Goal: Task Accomplishment & Management: Manage account settings

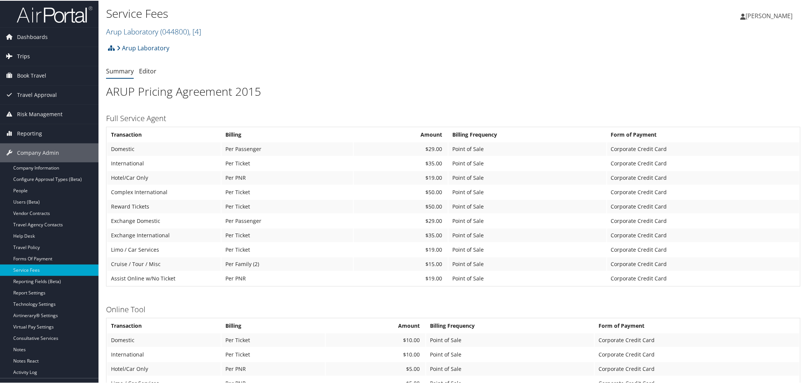
click at [18, 52] on span "Trips" at bounding box center [23, 55] width 13 height 19
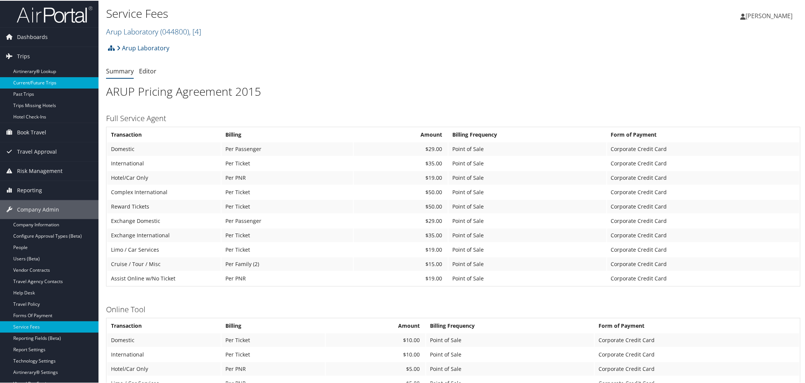
click at [37, 82] on link "Current/Future Trips" at bounding box center [49, 82] width 98 height 11
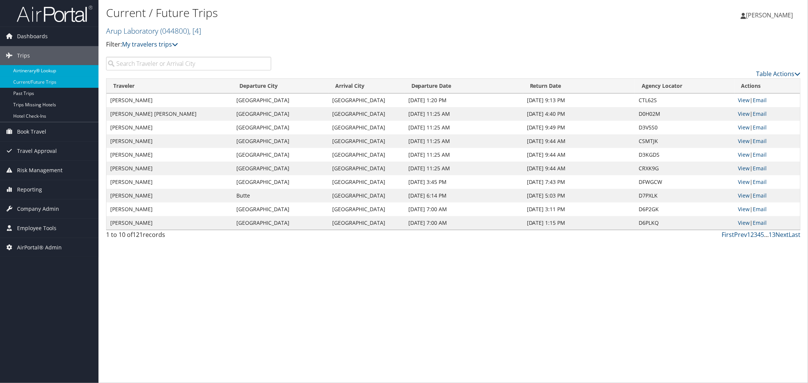
click at [36, 69] on link "Airtinerary® Lookup" at bounding box center [49, 70] width 98 height 11
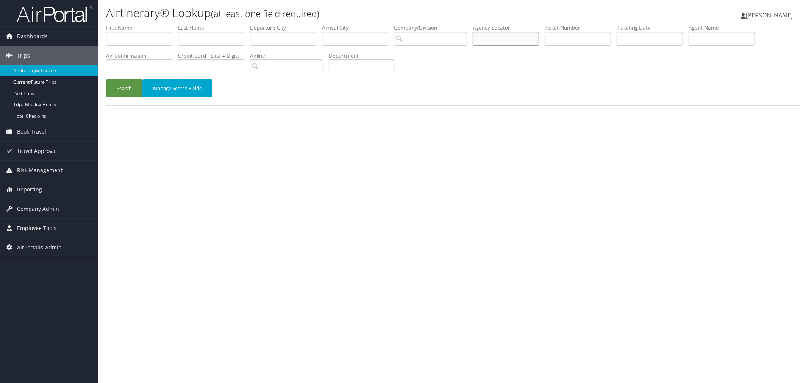
click at [506, 34] on input "text" at bounding box center [506, 39] width 66 height 14
paste input "C1FCG9"
type input "C1FCG9"
click at [116, 84] on button "Search" at bounding box center [124, 89] width 36 height 18
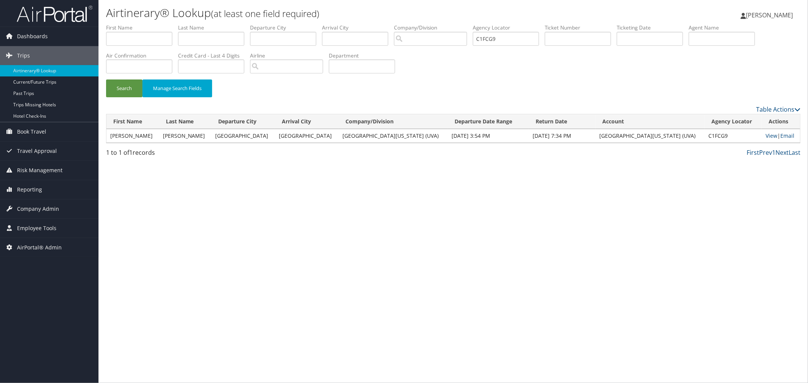
click at [762, 134] on td "View | Email" at bounding box center [781, 136] width 38 height 14
click at [766, 134] on link "View" at bounding box center [772, 135] width 12 height 7
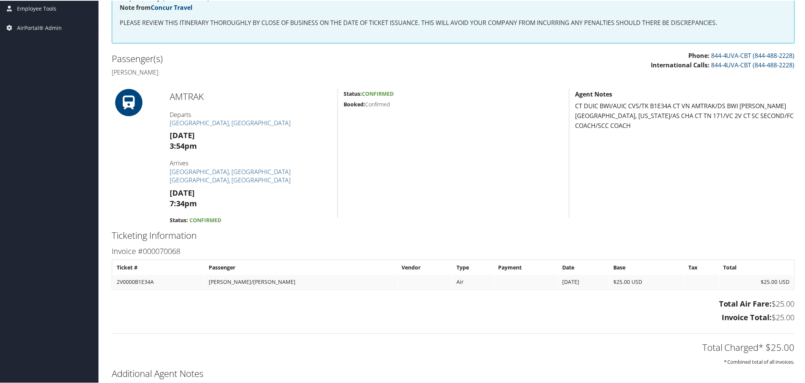
scroll to position [168, 0]
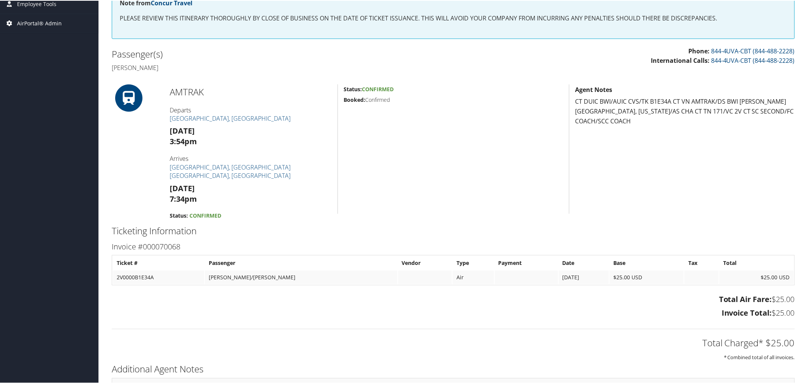
click at [54, 19] on span "AirPortal® Admin" at bounding box center [39, 22] width 45 height 19
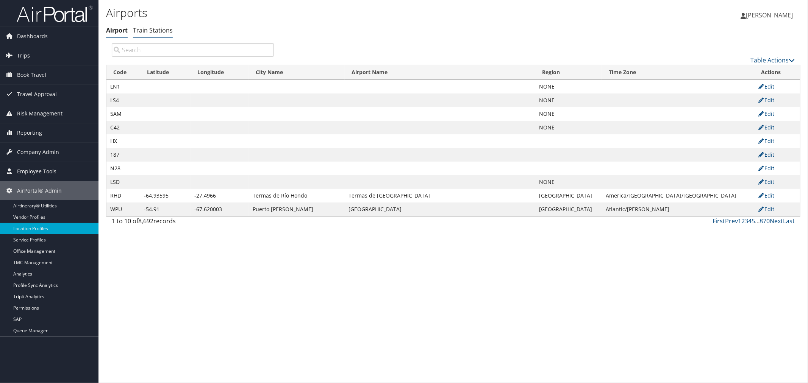
click at [149, 31] on link "Train Stations" at bounding box center [153, 30] width 40 height 8
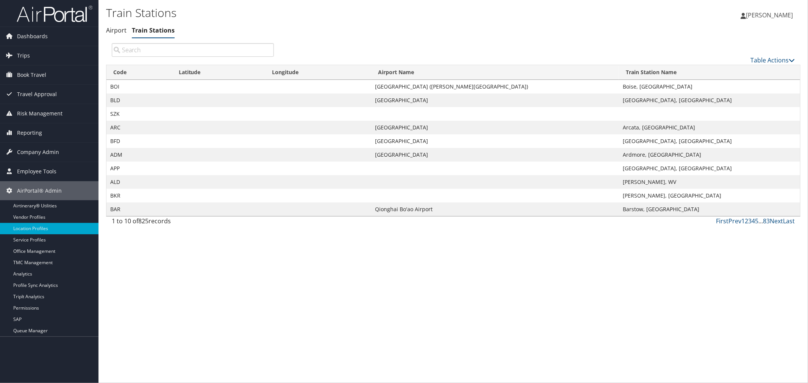
click at [143, 48] on input "search" at bounding box center [193, 50] width 162 height 14
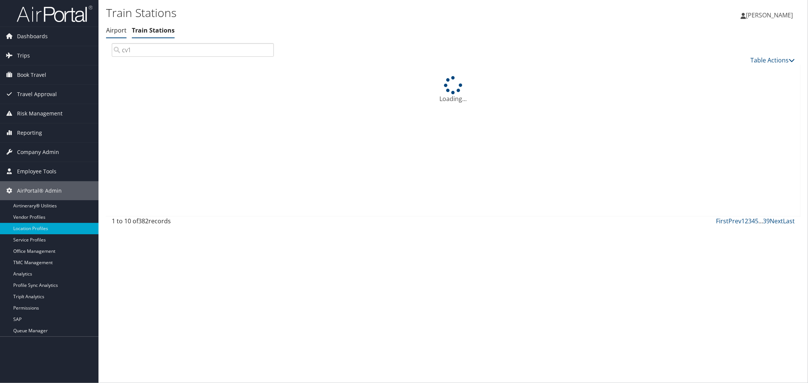
type input "cv1"
click at [119, 34] on link "Airport" at bounding box center [116, 30] width 20 height 8
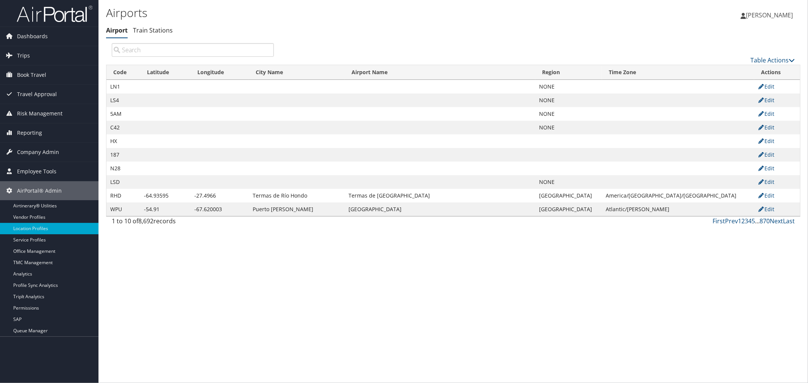
click at [142, 51] on input "search" at bounding box center [193, 50] width 162 height 14
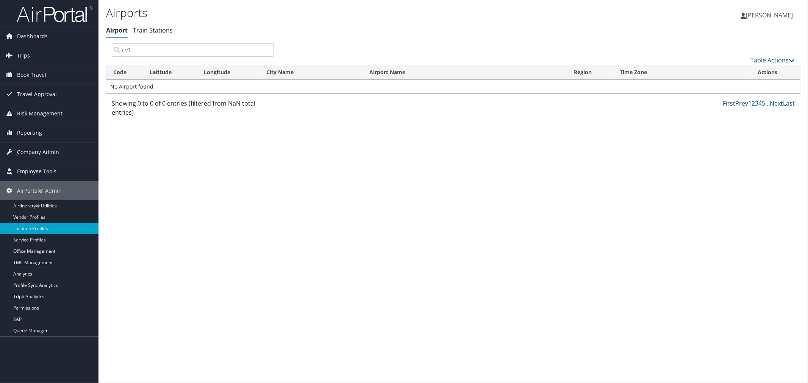
drag, startPoint x: 135, startPoint y: 51, endPoint x: 122, endPoint y: 50, distance: 12.5
click at [122, 50] on input "cv1" at bounding box center [193, 50] width 162 height 14
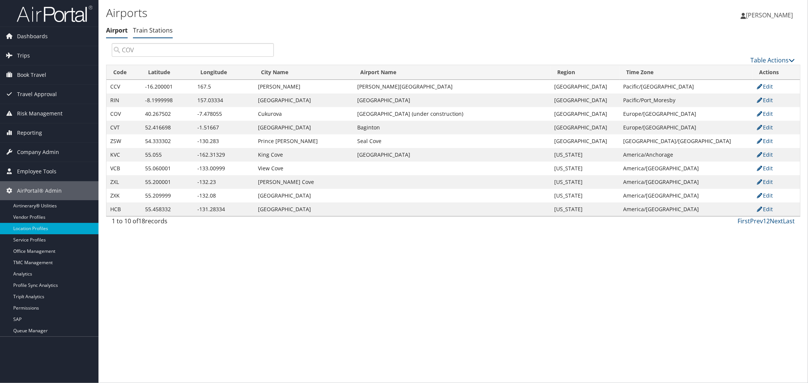
type input "COV"
click at [157, 31] on link "Train Stations" at bounding box center [153, 30] width 40 height 8
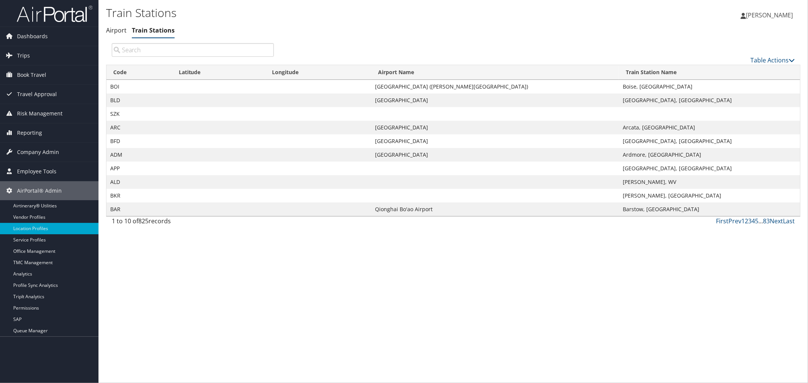
click at [146, 51] on input "search" at bounding box center [193, 50] width 162 height 14
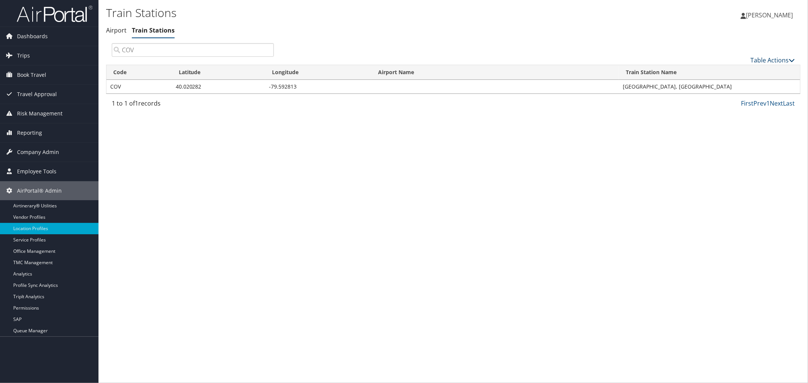
click at [775, 58] on link "Table Actions" at bounding box center [772, 60] width 44 height 8
click at [706, 38] on div at bounding box center [404, 191] width 808 height 383
drag, startPoint x: 123, startPoint y: 88, endPoint x: 110, endPoint y: 86, distance: 13.0
click at [110, 86] on td "COV" at bounding box center [139, 87] width 66 height 14
copy td "COV"
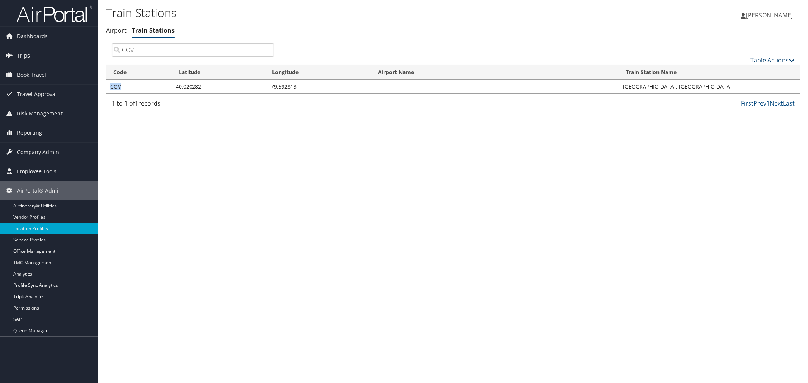
click at [762, 57] on link "Table Actions" at bounding box center [772, 60] width 44 height 8
click at [747, 73] on link "New Record" at bounding box center [748, 71] width 100 height 13
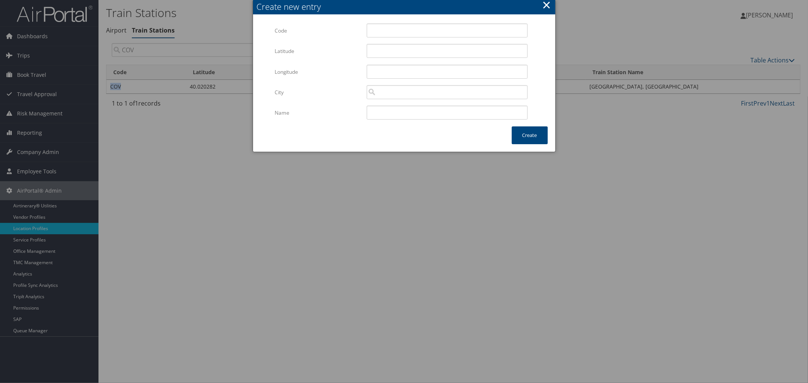
click at [546, 6] on button "×" at bounding box center [546, 4] width 9 height 15
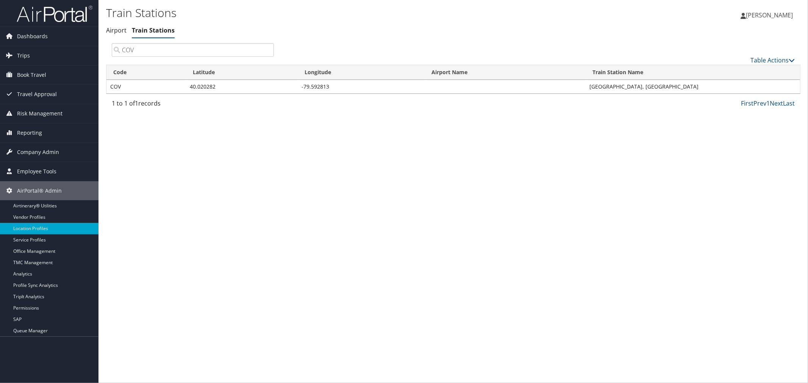
drag, startPoint x: 146, startPoint y: 52, endPoint x: 109, endPoint y: 48, distance: 37.4
click at [109, 48] on div "COV" at bounding box center [193, 50] width 174 height 14
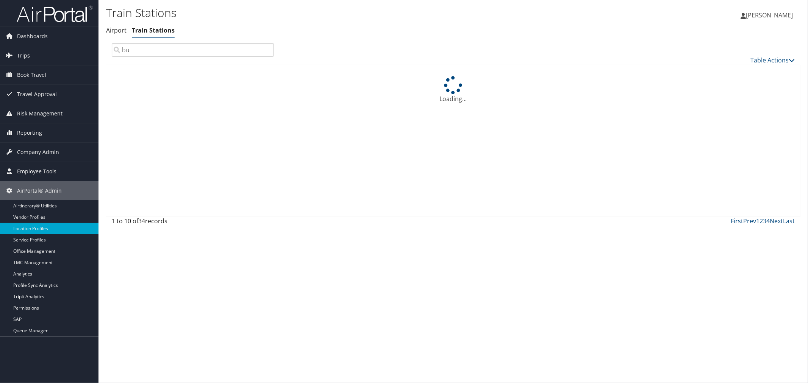
type input "b"
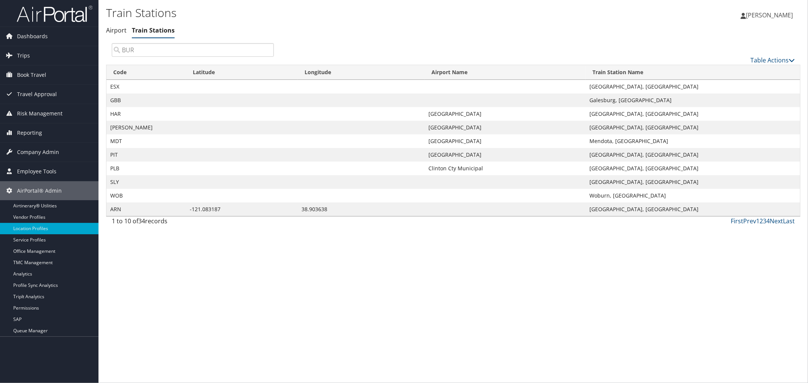
click at [767, 55] on div "Table Actions" at bounding box center [540, 54] width 521 height 22
click at [766, 57] on link "Table Actions" at bounding box center [772, 60] width 44 height 8
click at [730, 105] on link "Page Length" at bounding box center [748, 110] width 100 height 13
click at [702, 111] on link "100" at bounding box center [748, 111] width 100 height 13
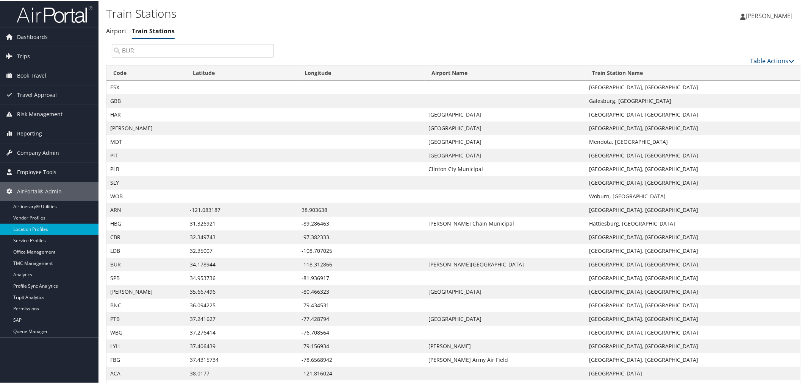
drag, startPoint x: 138, startPoint y: 49, endPoint x: 121, endPoint y: 52, distance: 17.3
click at [121, 52] on input "BUR" at bounding box center [193, 50] width 162 height 14
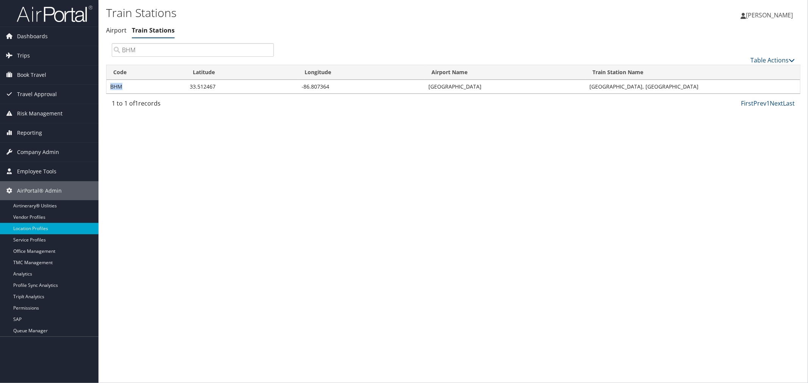
drag, startPoint x: 122, startPoint y: 86, endPoint x: 110, endPoint y: 88, distance: 12.2
click at [110, 88] on td "BHM" at bounding box center [146, 87] width 80 height 14
copy td "BHM"
drag, startPoint x: 142, startPoint y: 46, endPoint x: 116, endPoint y: 47, distance: 26.2
click at [116, 47] on input "BHM" at bounding box center [193, 50] width 162 height 14
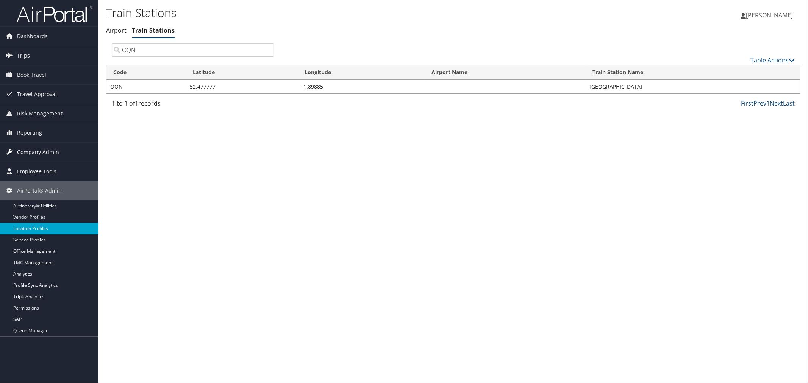
type input "QQN"
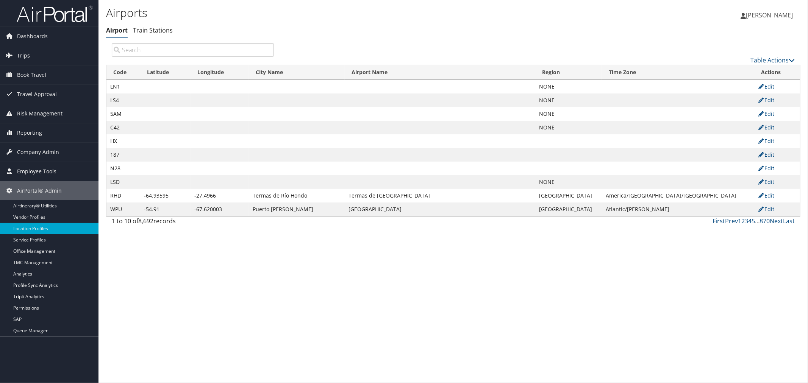
click at [164, 51] on input "search" at bounding box center [193, 50] width 162 height 14
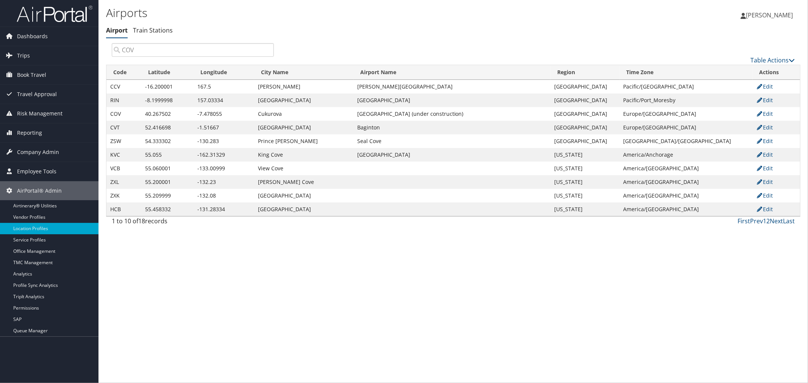
drag, startPoint x: 141, startPoint y: 52, endPoint x: 110, endPoint y: 48, distance: 30.5
click at [110, 48] on div "COV" at bounding box center [193, 50] width 174 height 14
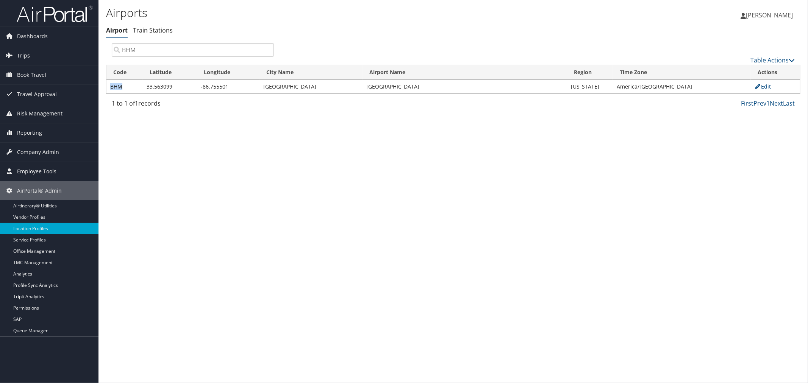
drag, startPoint x: 124, startPoint y: 88, endPoint x: 107, endPoint y: 89, distance: 17.1
click at [107, 89] on td "BHM" at bounding box center [124, 87] width 36 height 14
copy td "BHM"
drag, startPoint x: 139, startPoint y: 48, endPoint x: 119, endPoint y: 48, distance: 20.5
click at [119, 48] on input "BHM" at bounding box center [193, 50] width 162 height 14
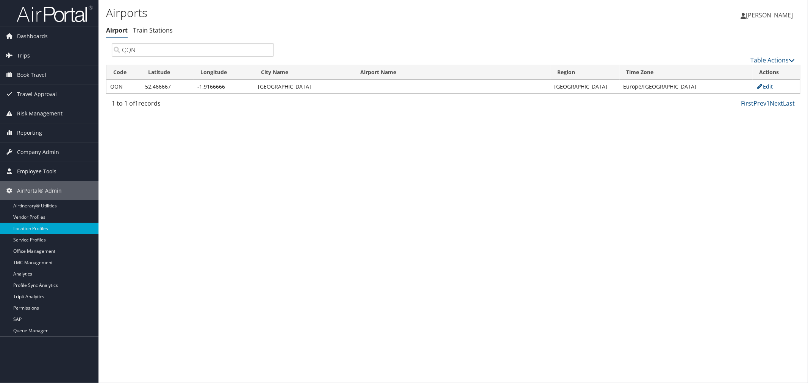
type input "QQN"
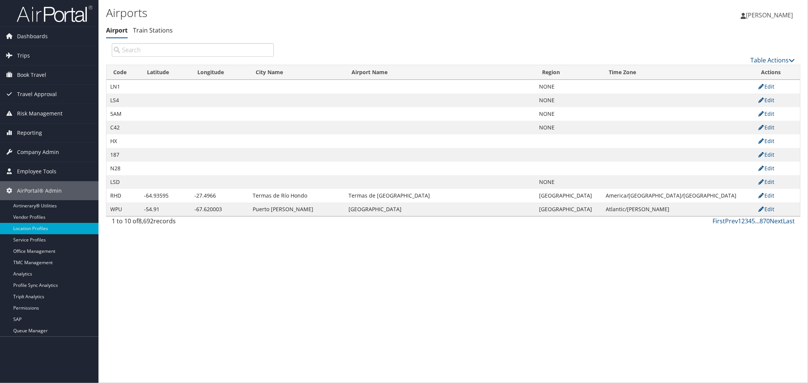
click at [167, 45] on input "search" at bounding box center [193, 50] width 162 height 14
paste input "BHM"
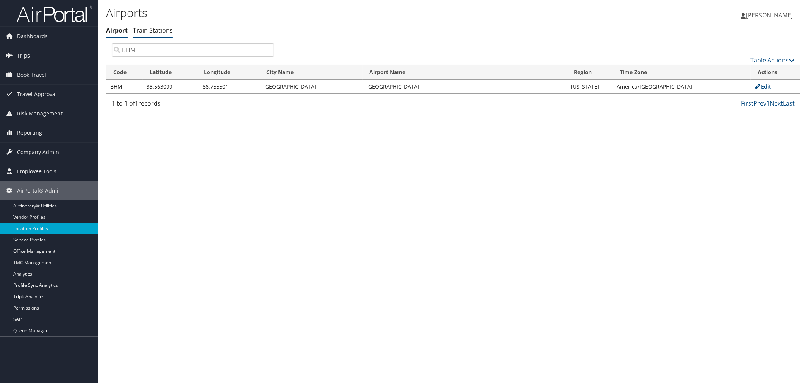
type input "BHM"
click at [155, 29] on link "Train Stations" at bounding box center [153, 30] width 40 height 8
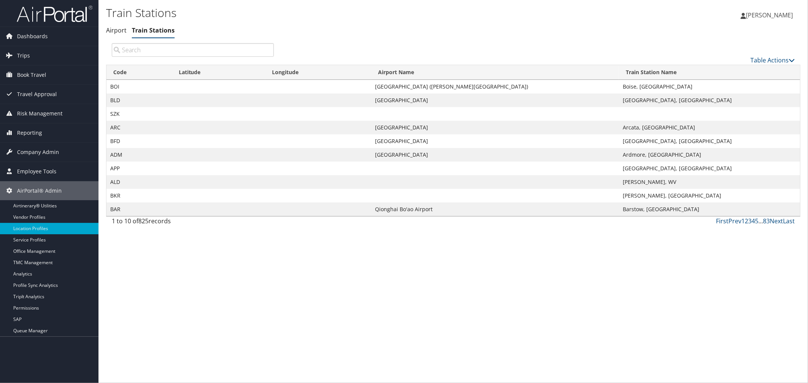
click at [150, 50] on input "search" at bounding box center [193, 50] width 162 height 14
paste input "BHM"
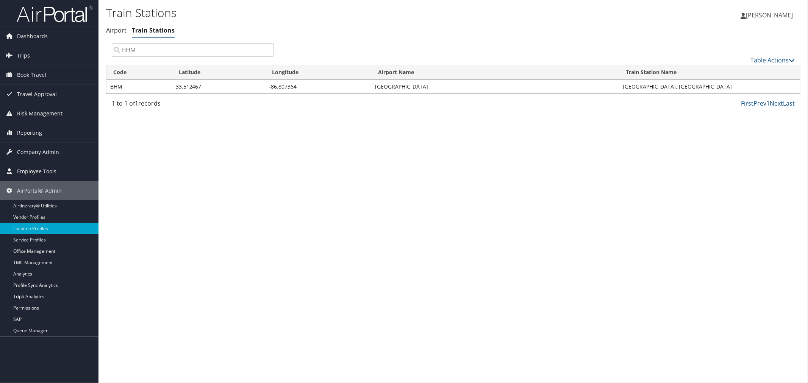
drag, startPoint x: 135, startPoint y: 48, endPoint x: 122, endPoint y: 49, distance: 12.9
click at [122, 49] on input "BHM" at bounding box center [193, 50] width 162 height 14
type input "BHM"
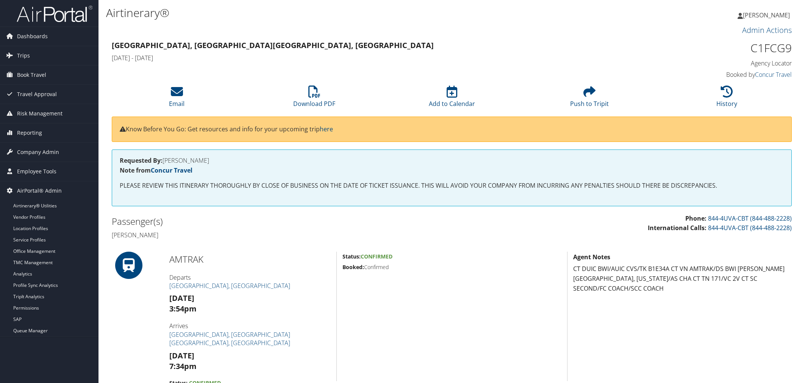
scroll to position [168, 0]
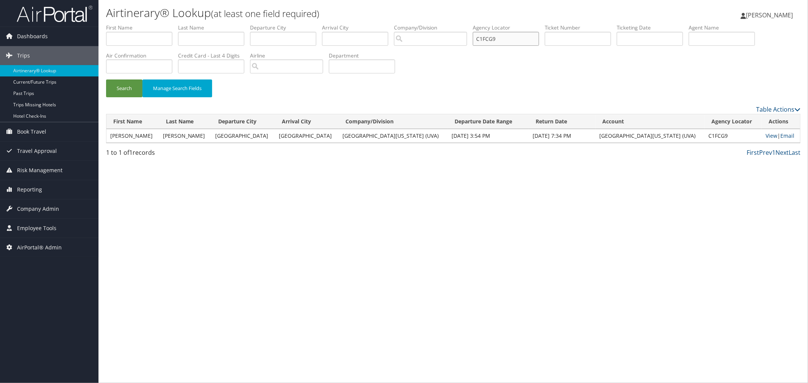
paste input "DDDR03"
drag, startPoint x: 517, startPoint y: 38, endPoint x: 497, endPoint y: 38, distance: 20.1
click at [497, 38] on input "DDDR03" at bounding box center [506, 39] width 66 height 14
type input "DDDR03"
click at [130, 85] on button "Search" at bounding box center [124, 89] width 36 height 18
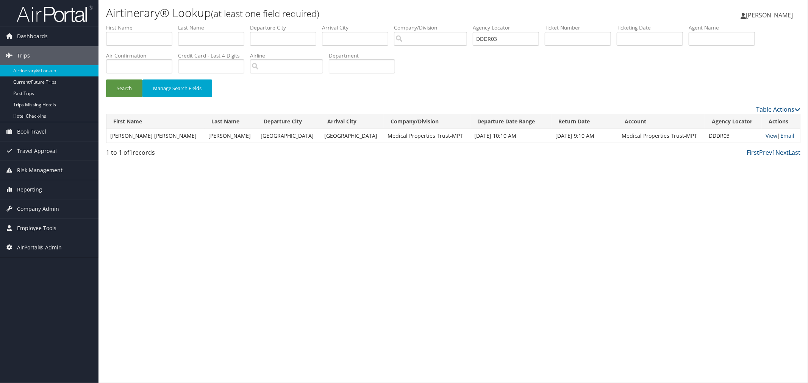
click at [767, 134] on link "View" at bounding box center [772, 135] width 12 height 7
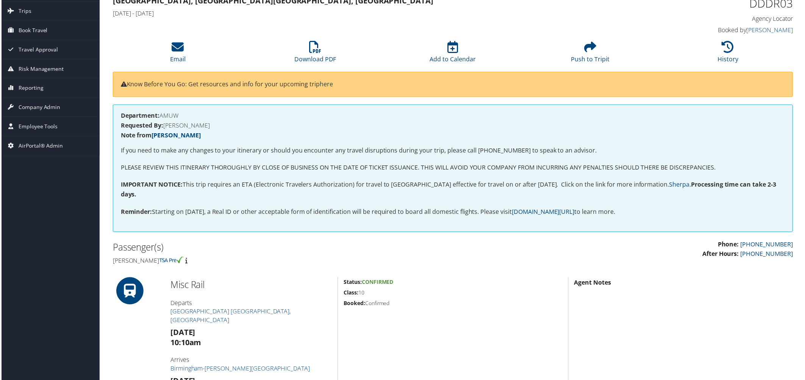
scroll to position [42, 0]
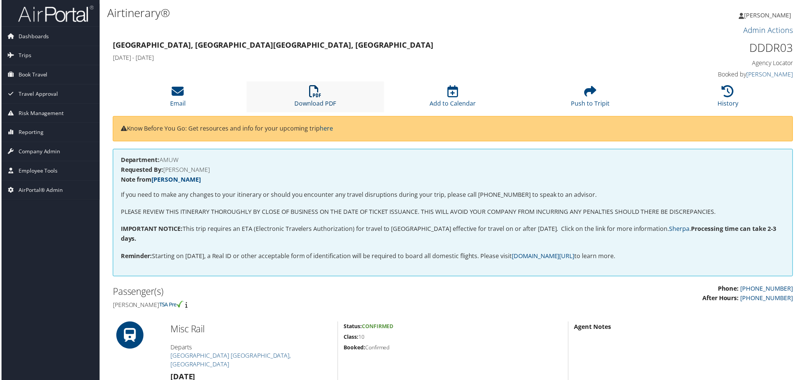
click at [316, 97] on icon at bounding box center [315, 92] width 12 height 12
click at [310, 99] on li "Download PDF" at bounding box center [315, 97] width 138 height 31
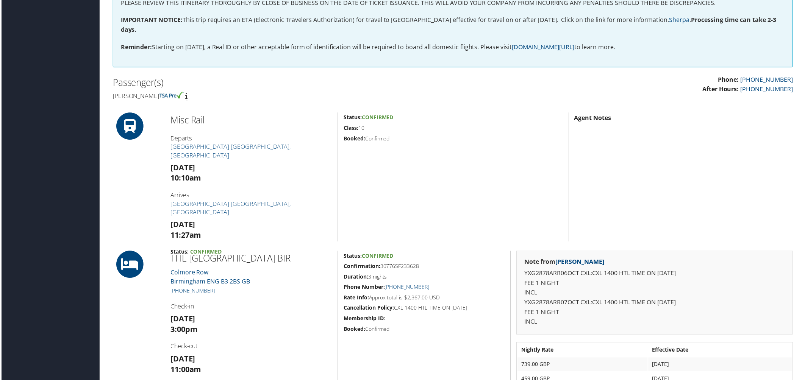
scroll to position [210, 0]
click at [315, 102] on div "Passenger(s) Katherine elise Henson" at bounding box center [279, 89] width 347 height 28
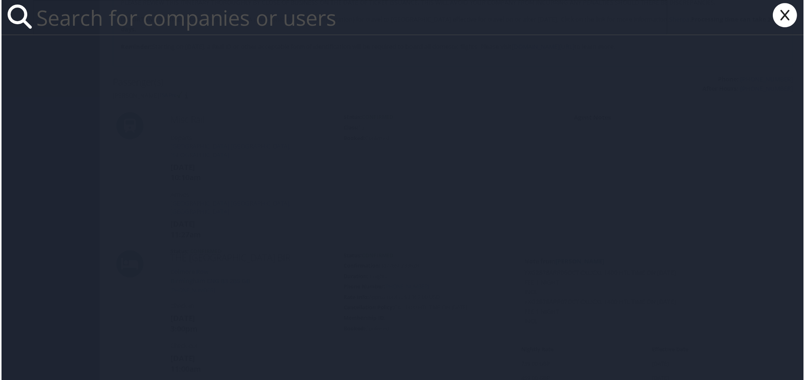
paste input "krlea@howard.edu"
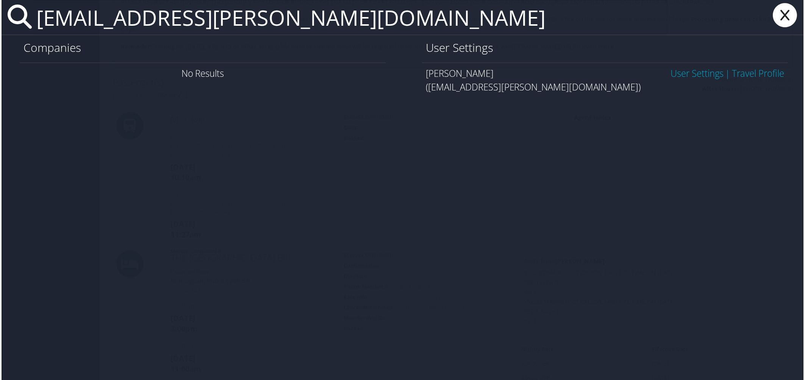
type input "krlea@howard.edu"
click at [690, 71] on link "User Settings" at bounding box center [698, 73] width 53 height 13
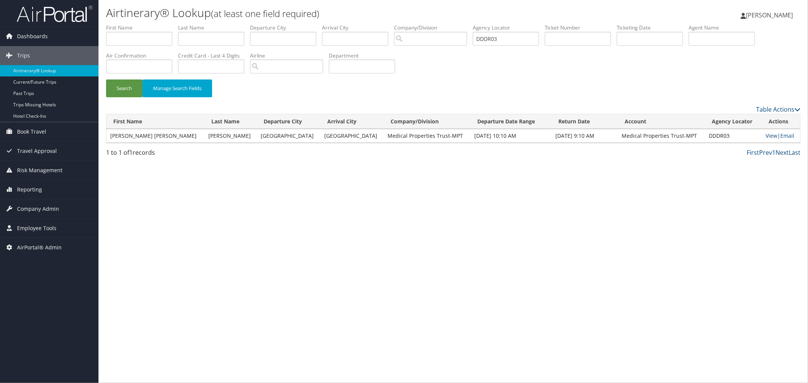
click at [247, 107] on div "Table Actions" at bounding box center [453, 109] width 706 height 9
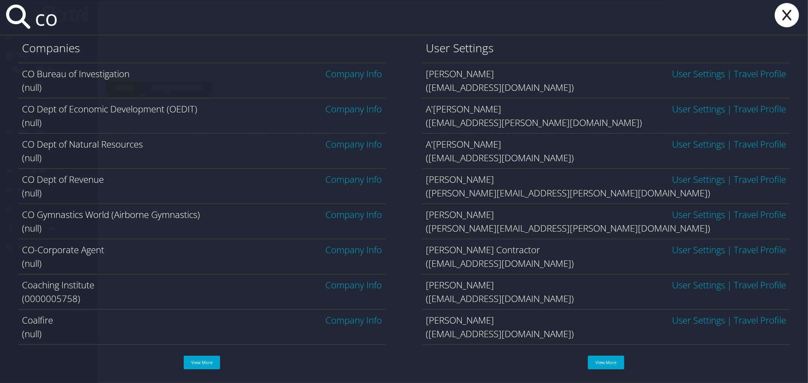
type input "c"
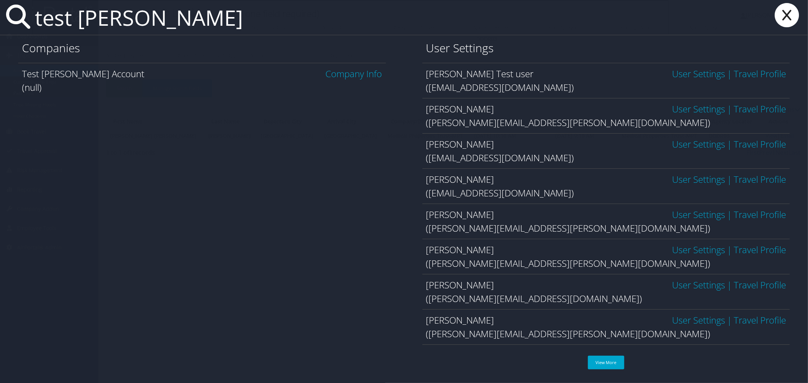
click at [338, 73] on link "Company Info" at bounding box center [354, 73] width 56 height 13
drag, startPoint x: 112, startPoint y: 24, endPoint x: 25, endPoint y: 26, distance: 87.5
click at [25, 26] on div "test kyl" at bounding box center [404, 17] width 808 height 35
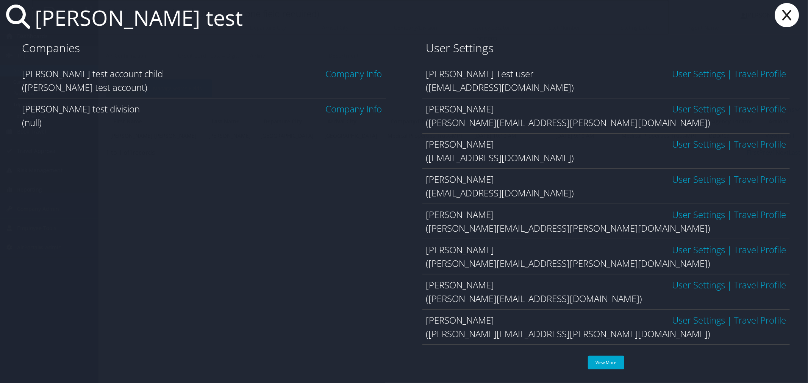
type input "Kyle test"
click at [353, 74] on link "Company Info" at bounding box center [354, 73] width 56 height 13
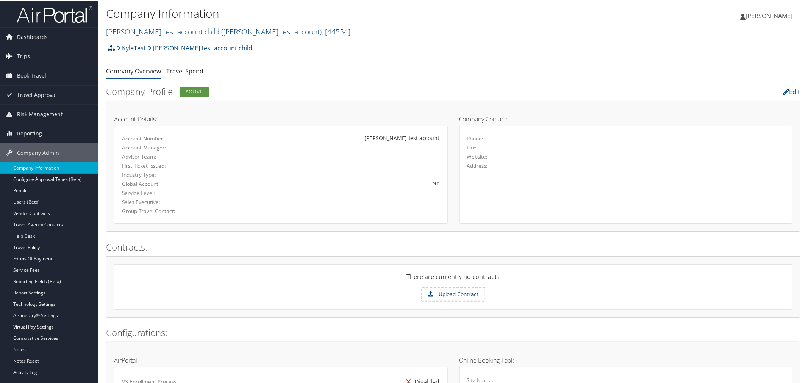
click at [114, 47] on icon at bounding box center [111, 47] width 7 height 6
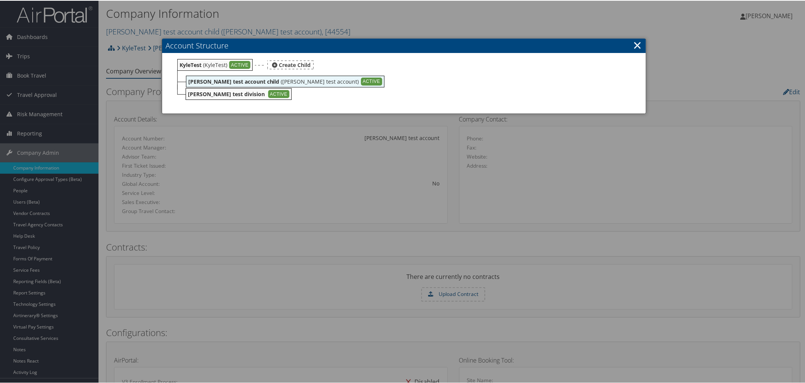
click at [193, 63] on b "KyleTest" at bounding box center [191, 64] width 22 height 7
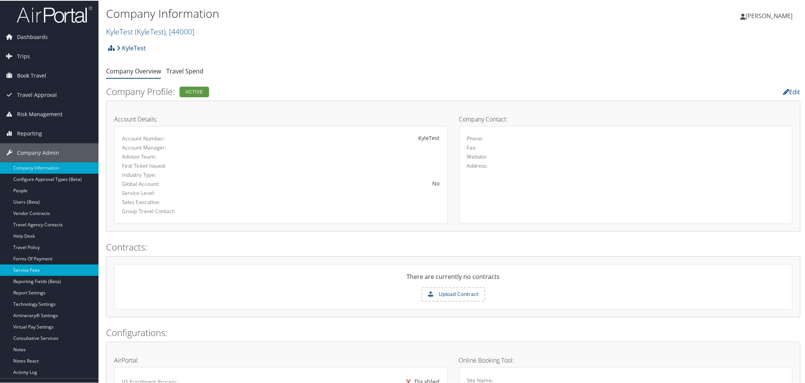
click at [44, 266] on link "Service Fees" at bounding box center [49, 269] width 98 height 11
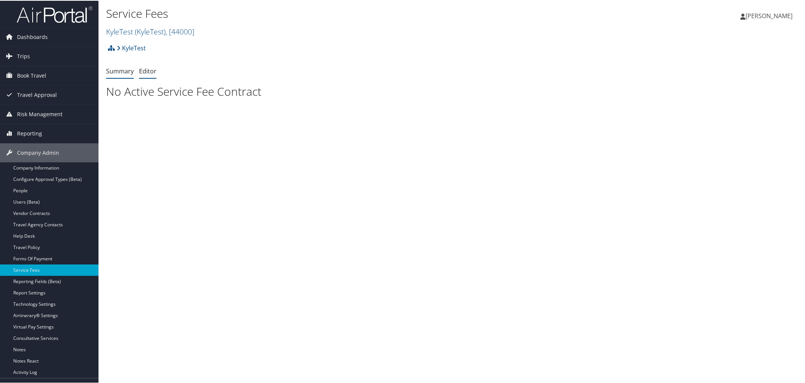
click at [149, 71] on link "Editor" at bounding box center [147, 70] width 17 height 8
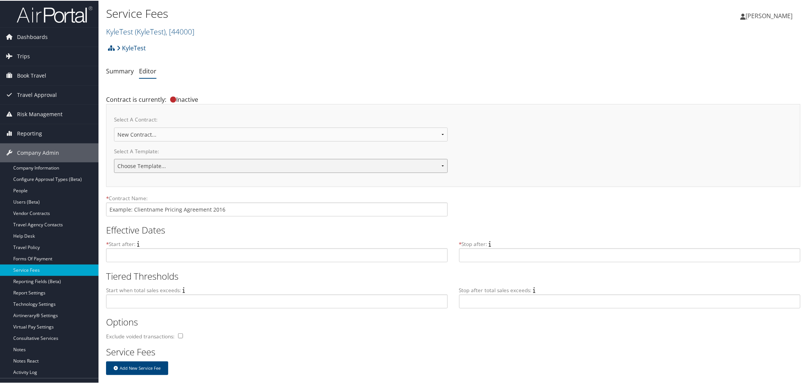
click at [440, 165] on select "Choose Template... 2018 IUC-PG Pricing Agreement Sales Pricing 2020 - Under $1M…" at bounding box center [281, 165] width 334 height 14
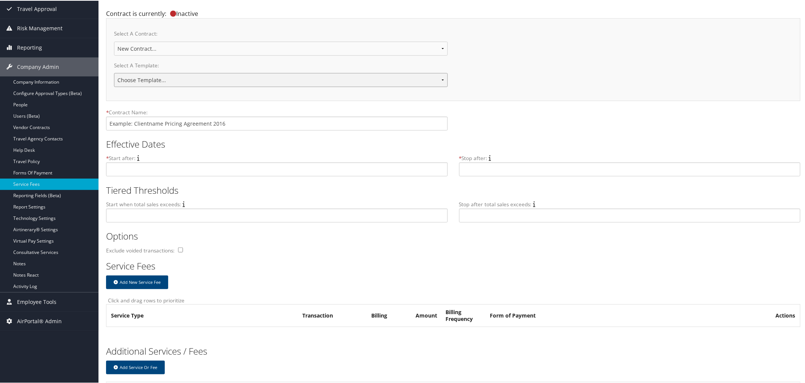
scroll to position [72, 0]
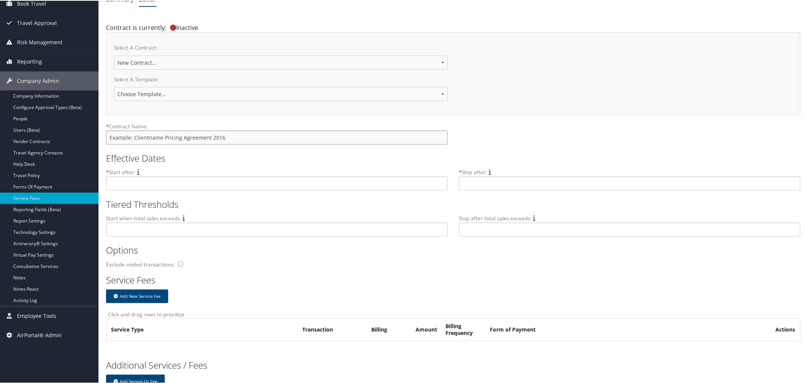
click at [232, 138] on input "text" at bounding box center [277, 137] width 342 height 14
drag, startPoint x: 234, startPoint y: 138, endPoint x: 152, endPoint y: 137, distance: 81.8
click at [152, 137] on input "text" at bounding box center [277, 137] width 342 height 14
click at [355, 91] on select "Choose Template... 2018 IUC-PG Pricing Agreement Sales Pricing 2020 - Under $1M…" at bounding box center [281, 93] width 334 height 14
select select "22140"
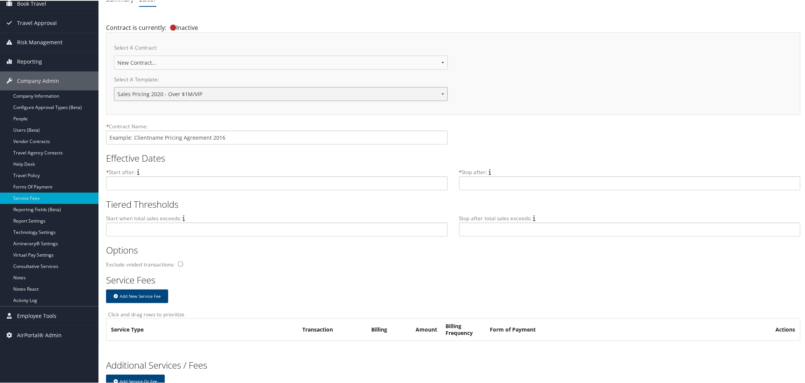
click at [114, 86] on select "Choose Template... 2018 IUC-PG Pricing Agreement Sales Pricing 2020 - Under $1M…" at bounding box center [281, 93] width 334 height 14
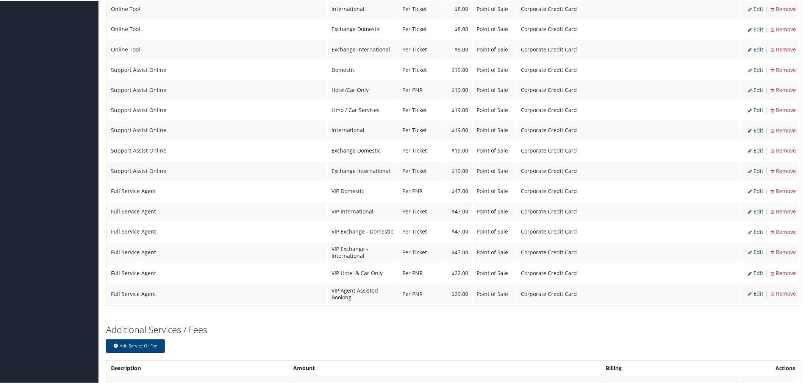
scroll to position [643, 0]
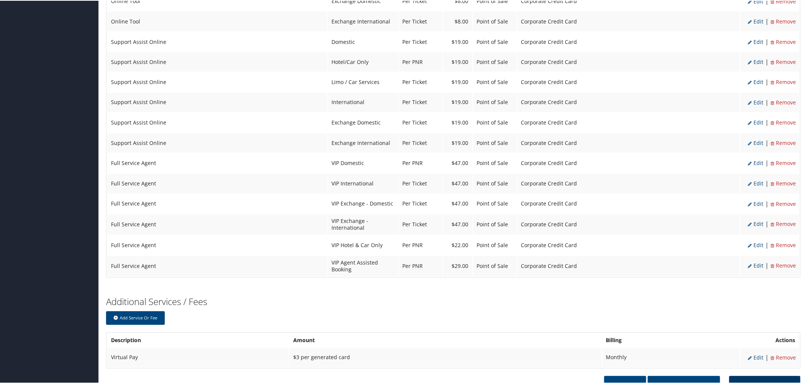
click at [734, 376] on button "Save as Contract" at bounding box center [764, 385] width 71 height 19
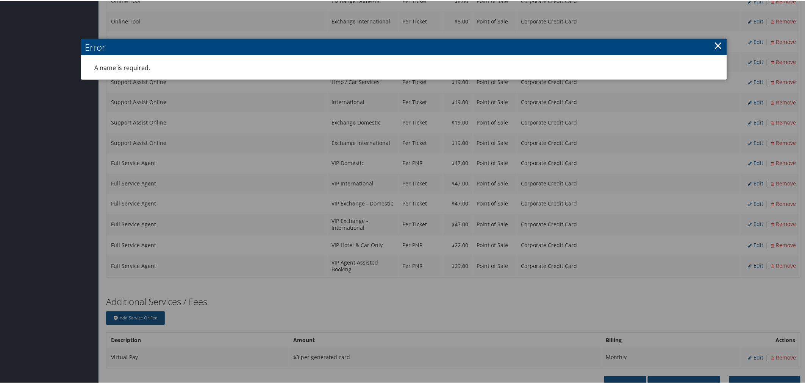
drag, startPoint x: 717, startPoint y: 44, endPoint x: 691, endPoint y: 55, distance: 28.4
click at [717, 44] on link "×" at bounding box center [718, 44] width 9 height 15
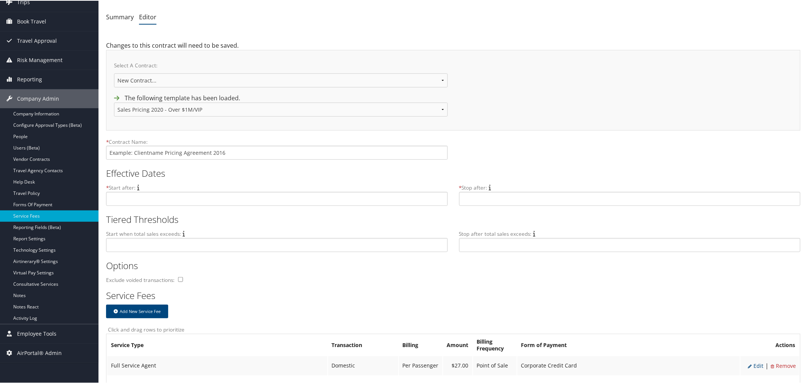
scroll to position [0, 0]
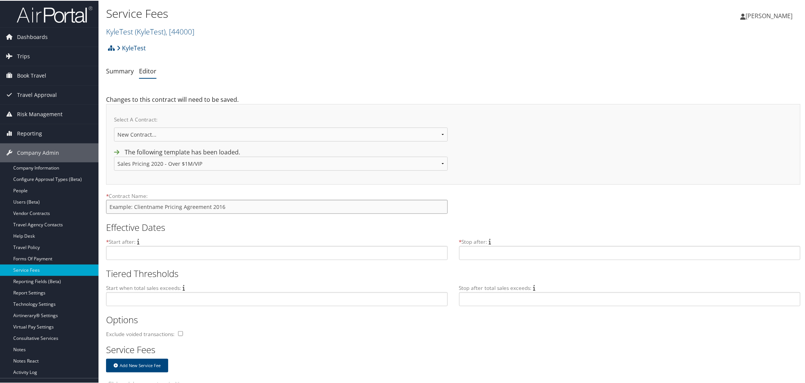
drag, startPoint x: 231, startPoint y: 207, endPoint x: 151, endPoint y: 207, distance: 80.3
click at [151, 207] on input "text" at bounding box center [277, 206] width 342 height 14
type input "K"
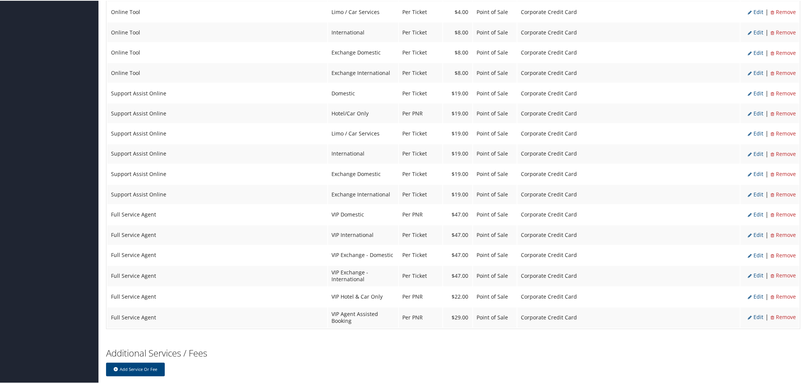
scroll to position [643, 0]
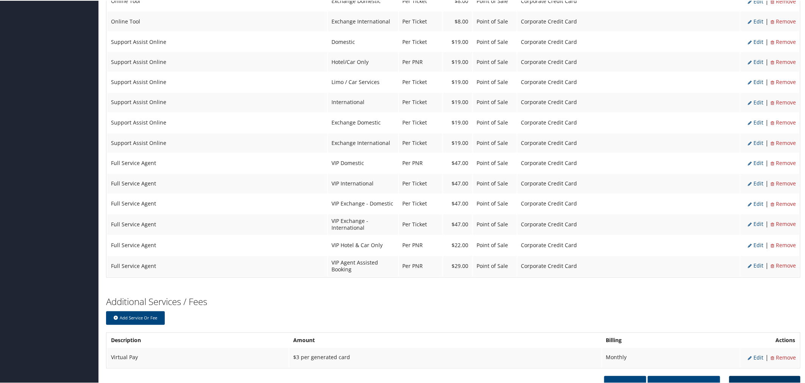
type input "TestContract"
click at [771, 376] on button "Save as Contract" at bounding box center [764, 385] width 71 height 19
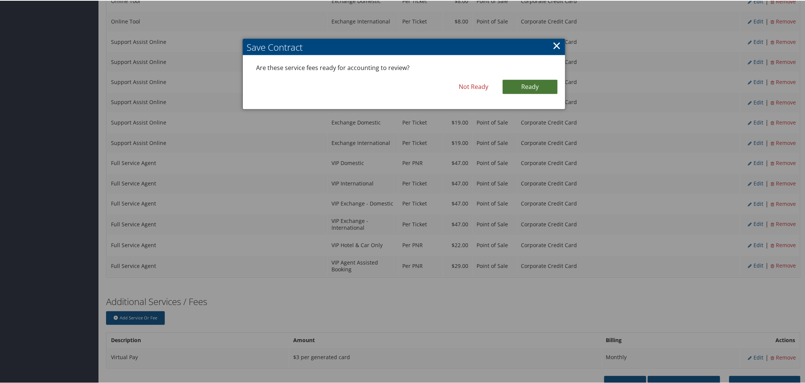
click at [522, 87] on link "Ready" at bounding box center [530, 86] width 55 height 14
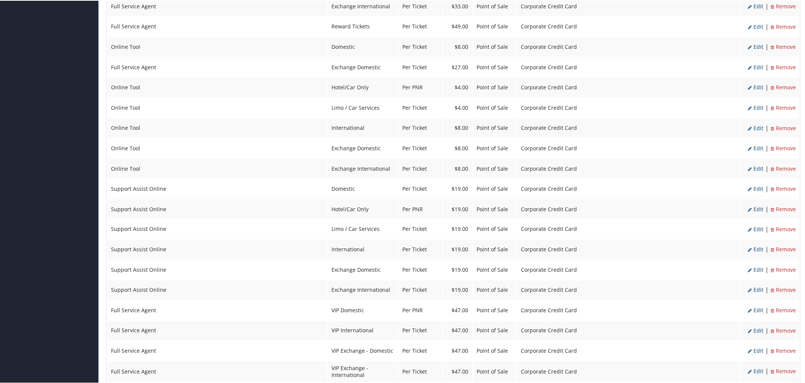
scroll to position [364, 0]
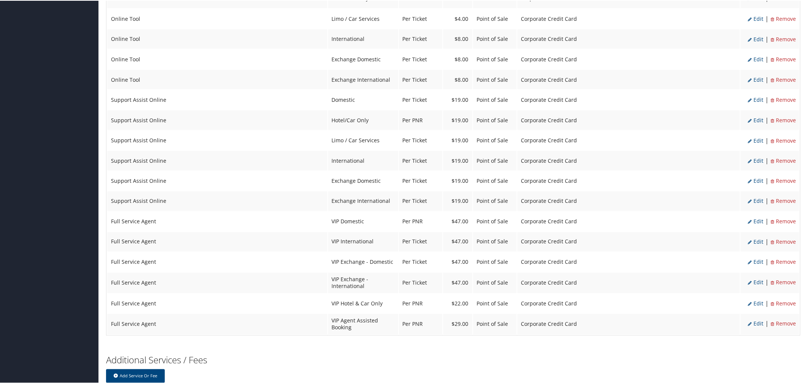
scroll to position [615, 0]
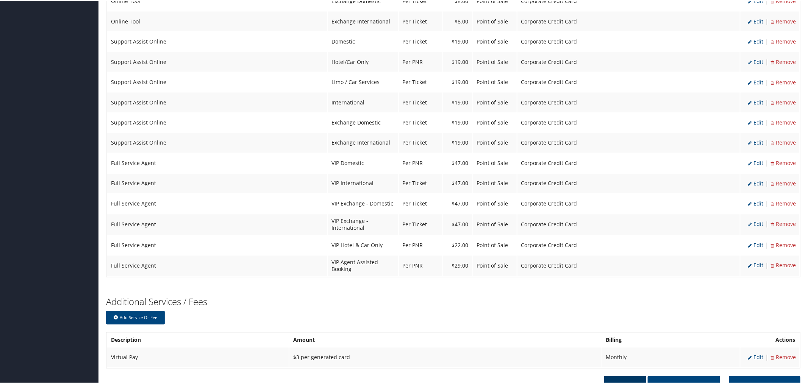
click at [625, 376] on button "Delete" at bounding box center [625, 385] width 42 height 19
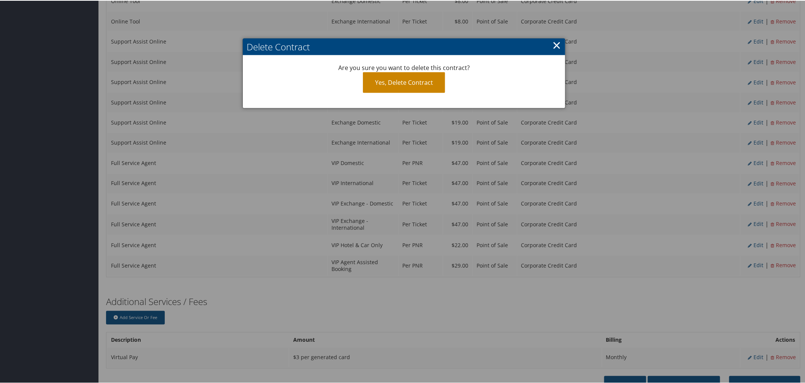
click at [418, 84] on link "Yes, Delete Contract" at bounding box center [404, 82] width 82 height 21
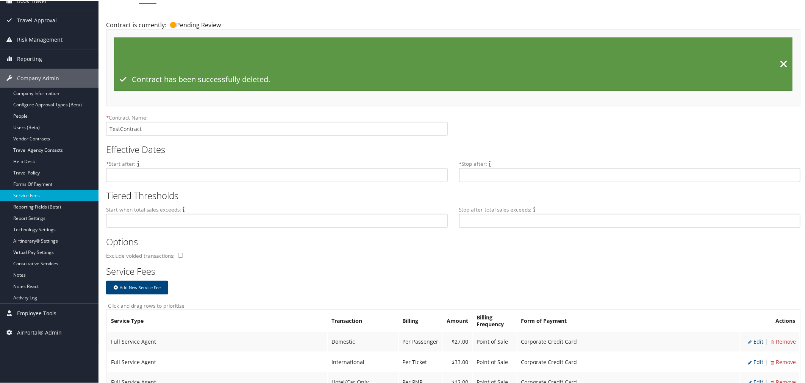
scroll to position [50, 0]
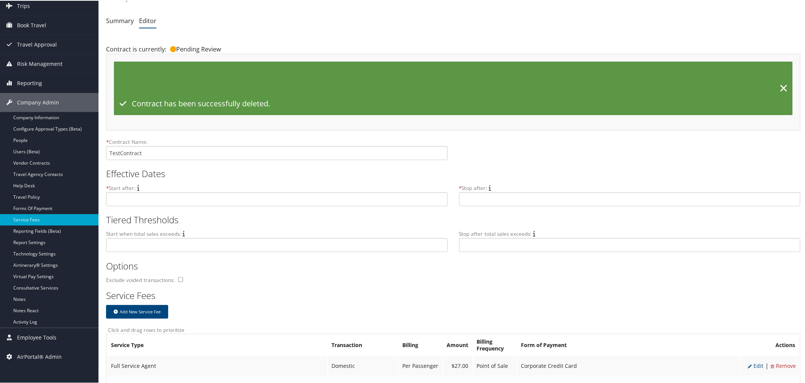
click at [206, 25] on ul "Summary Editor" at bounding box center [453, 21] width 694 height 14
click at [126, 23] on link "Summary" at bounding box center [120, 20] width 28 height 8
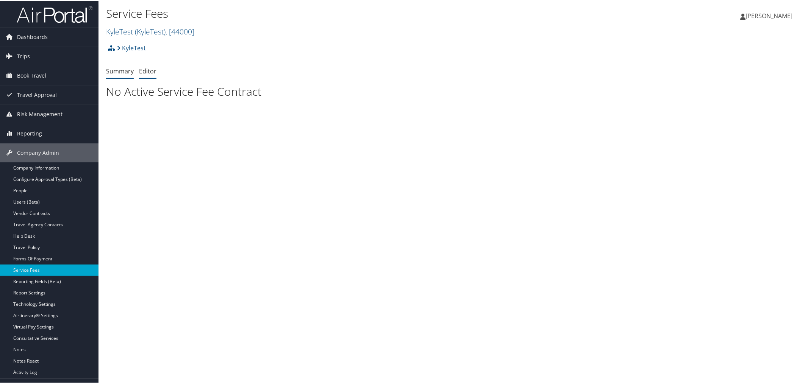
click at [152, 73] on link "Editor" at bounding box center [147, 70] width 17 height 8
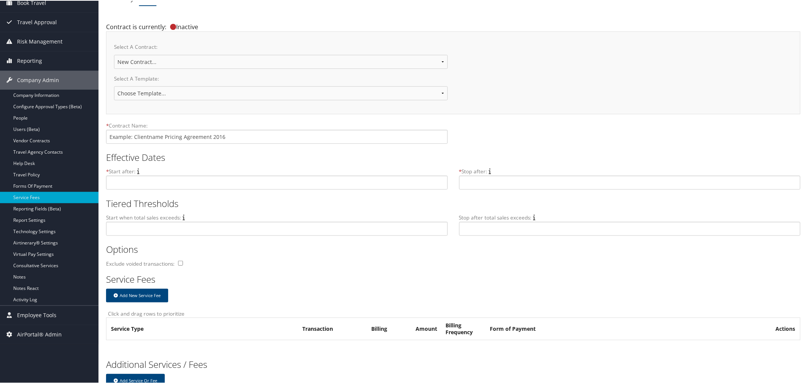
scroll to position [72, 0]
click at [408, 96] on select "Choose Template... 2018 IUC-PG Pricing Agreement Sales Pricing 2020 - Under $1M…" at bounding box center [281, 93] width 334 height 14
select select "22136"
click at [114, 86] on select "Choose Template... 2018 IUC-PG Pricing Agreement Sales Pricing 2020 - Under $1M…" at bounding box center [281, 93] width 334 height 14
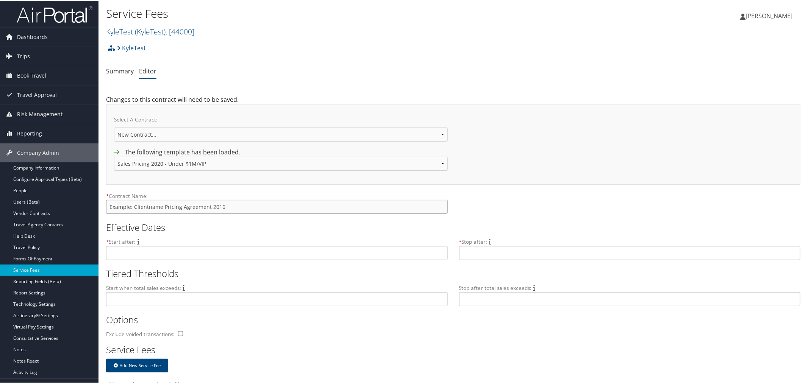
click at [218, 208] on input "text" at bounding box center [277, 206] width 342 height 14
type input "test"
click at [194, 255] on input "text" at bounding box center [277, 252] width 342 height 14
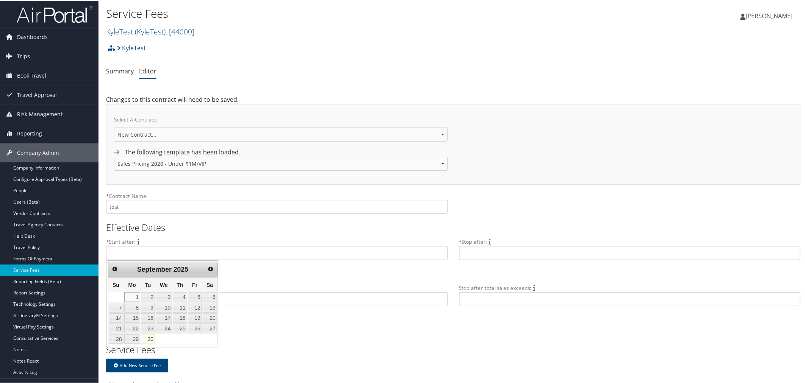
click at [132, 298] on link "1" at bounding box center [132, 297] width 16 height 10
type input "[DATE]"
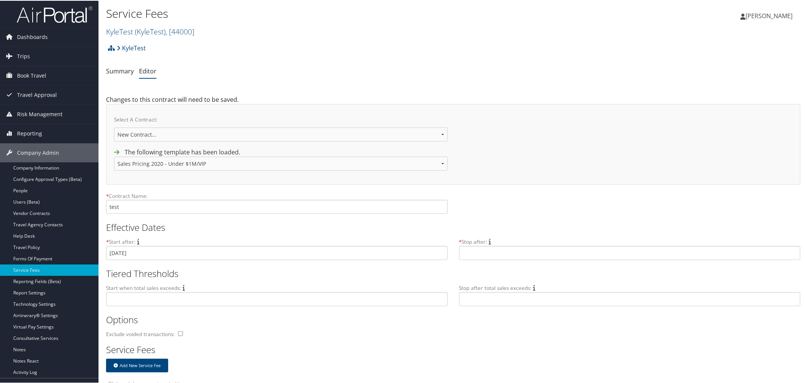
click at [361, 275] on h2 "Tiered Thresholds" at bounding box center [450, 273] width 689 height 13
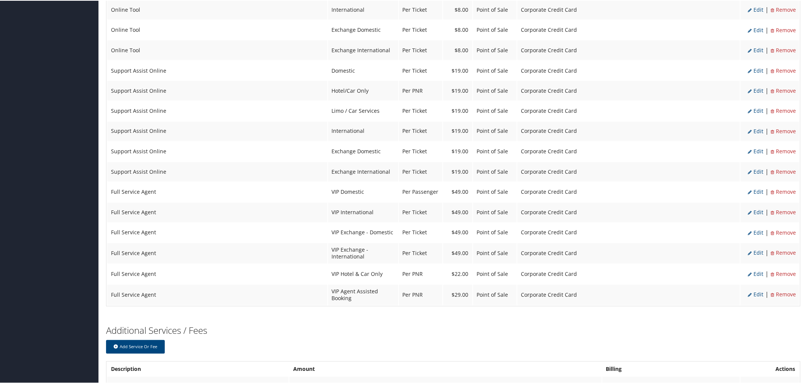
scroll to position [643, 0]
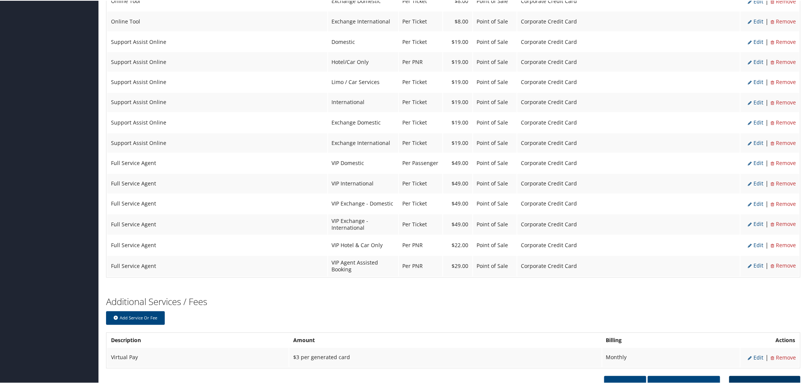
click at [736, 376] on button "Save as Contract" at bounding box center [764, 385] width 71 height 19
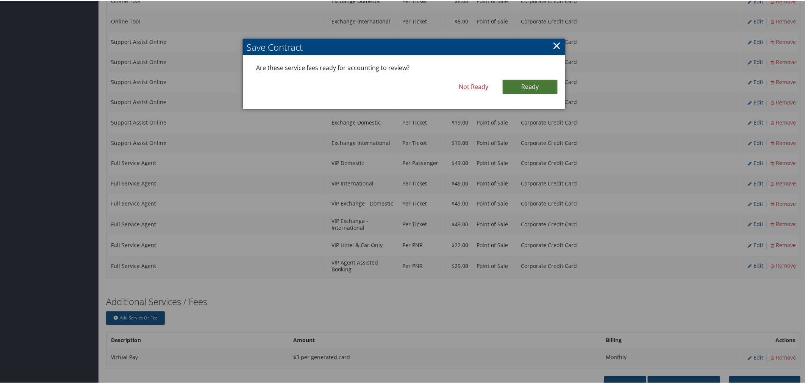
click at [506, 84] on link "Ready" at bounding box center [530, 86] width 55 height 14
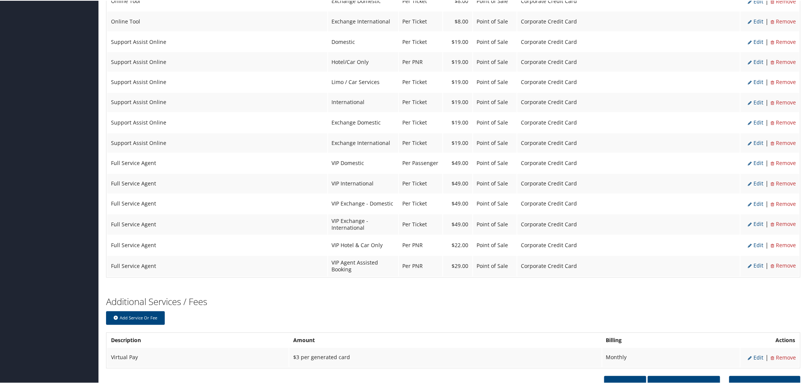
scroll to position [648, 0]
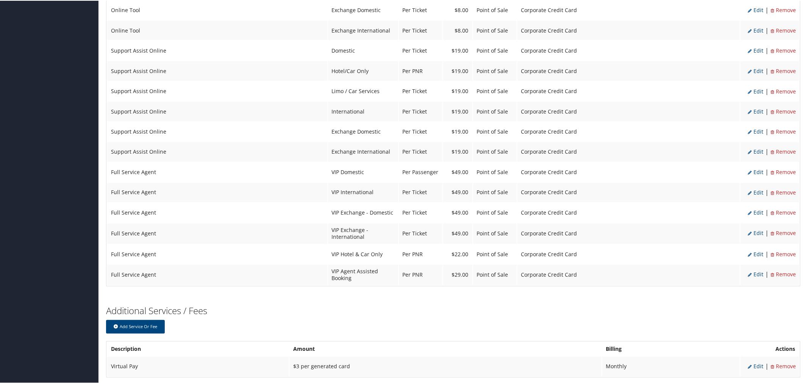
scroll to position [615, 0]
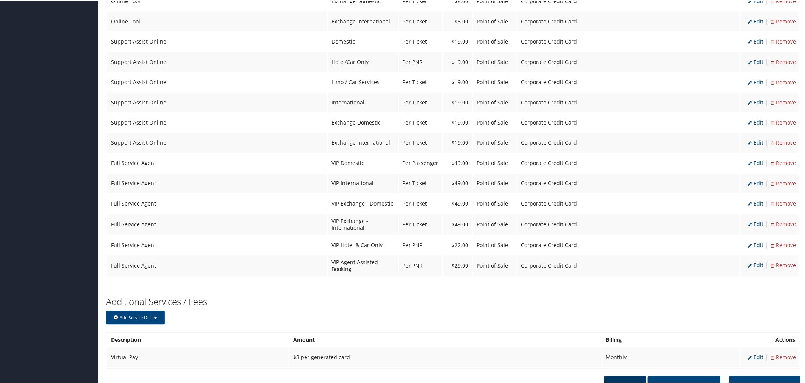
click at [618, 376] on button "Delete" at bounding box center [625, 385] width 42 height 19
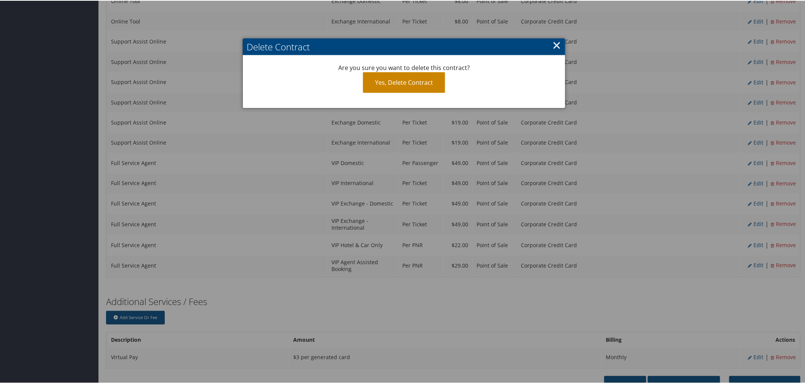
click at [412, 81] on link "Yes, Delete Contract" at bounding box center [404, 82] width 82 height 21
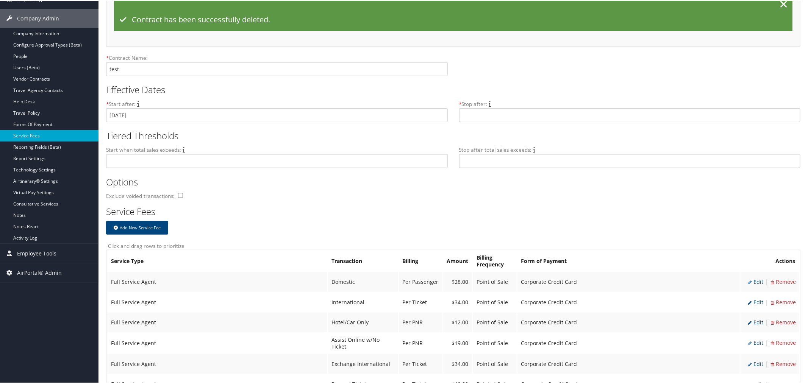
scroll to position [50, 0]
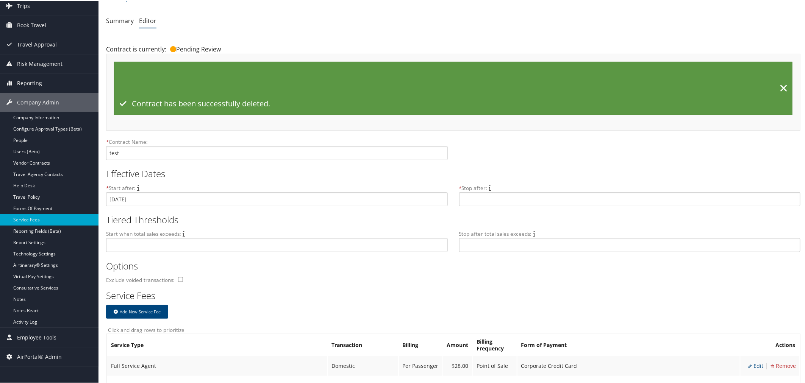
click at [285, 19] on ul "Summary Editor" at bounding box center [453, 21] width 694 height 14
click at [121, 20] on link "Summary" at bounding box center [120, 20] width 28 height 8
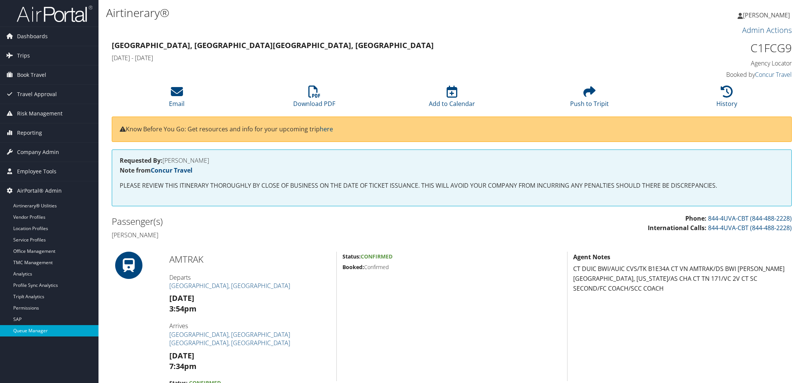
scroll to position [168, 0]
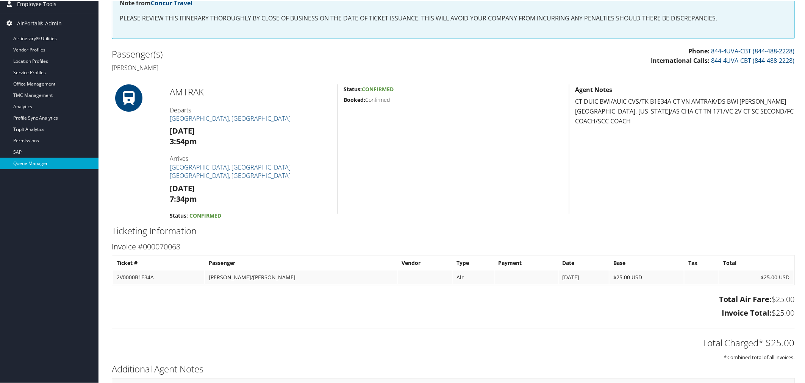
click at [33, 164] on link "Queue Manager" at bounding box center [49, 162] width 98 height 11
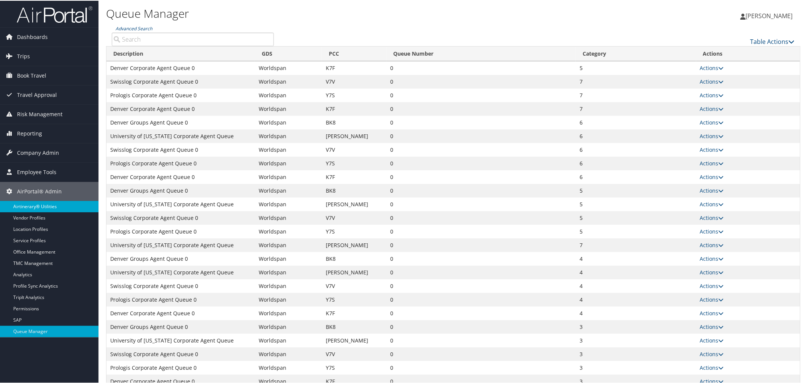
click at [32, 206] on link "Airtinerary® Utilities" at bounding box center [49, 205] width 98 height 11
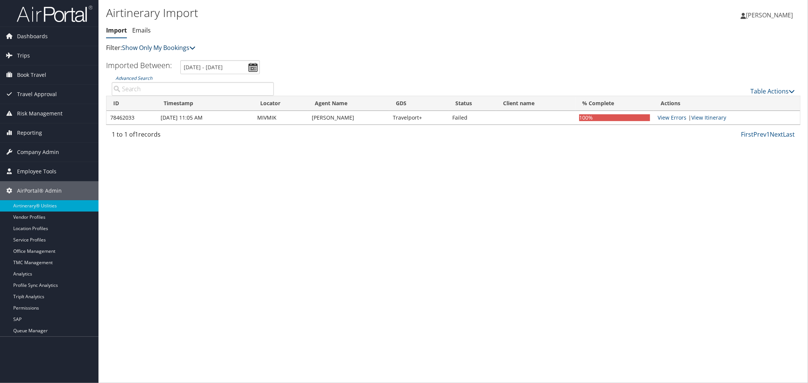
click at [165, 45] on link "Show Only My Bookings" at bounding box center [158, 48] width 73 height 8
click at [166, 51] on link "Show Only My Bookings" at bounding box center [158, 48] width 73 height 8
click at [170, 45] on link "Show Only My Bookings" at bounding box center [158, 48] width 73 height 8
click at [169, 54] on link "Show My TMC Bookings" at bounding box center [174, 59] width 100 height 13
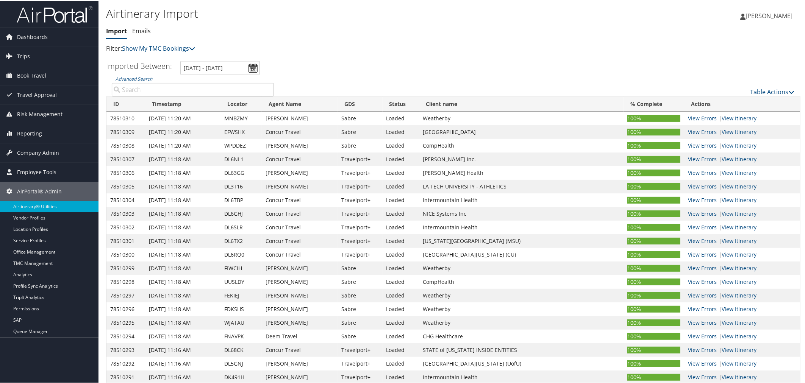
click at [172, 88] on input "Advanced Search" at bounding box center [193, 89] width 162 height 14
paste input "DDDR03"
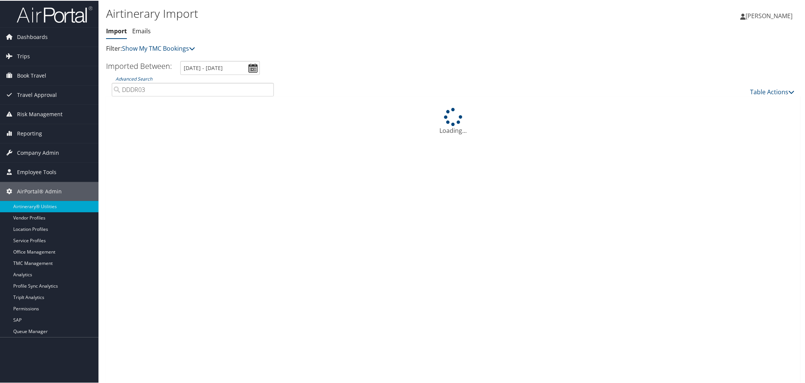
type input "DDDR03"
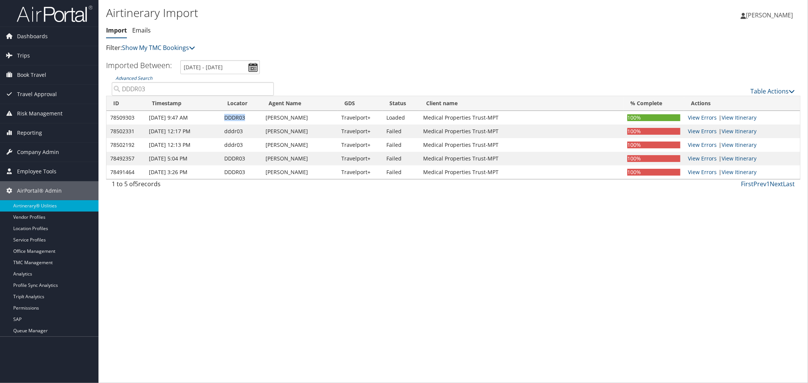
drag, startPoint x: 248, startPoint y: 117, endPoint x: 225, endPoint y: 116, distance: 22.8
click at [225, 116] on td "DDDR03" at bounding box center [240, 118] width 41 height 14
copy td "DDDR03"
click at [758, 87] on div "Table Actions" at bounding box center [540, 91] width 510 height 9
click at [761, 90] on link "Table Actions" at bounding box center [772, 91] width 44 height 8
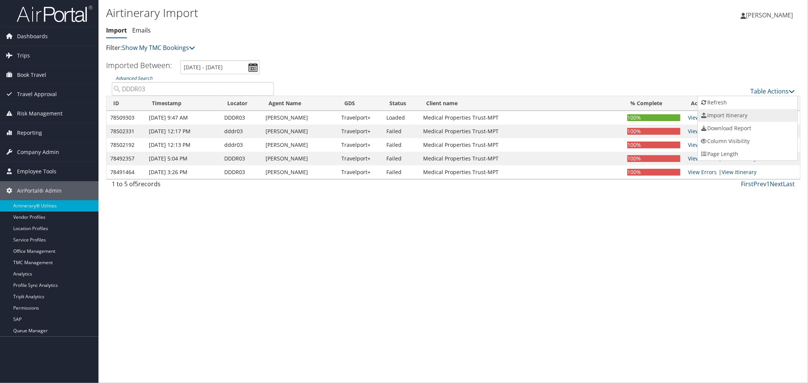
click at [734, 113] on link "Import Itinerary" at bounding box center [748, 115] width 100 height 13
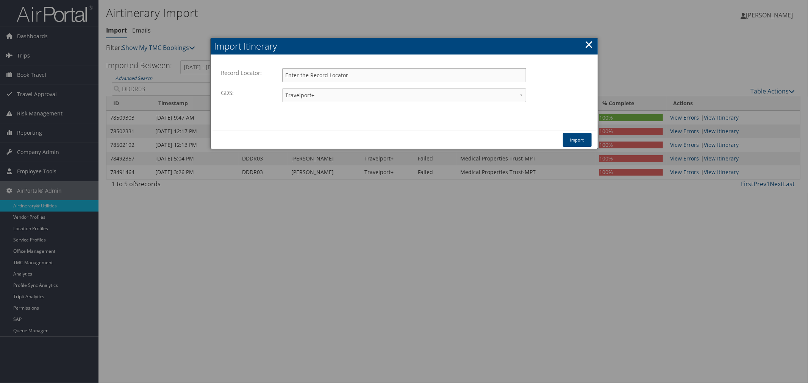
click at [326, 77] on input "Record Locator:" at bounding box center [404, 75] width 244 height 14
paste input "DDDR03"
type input "DDDR03"
drag, startPoint x: 571, startPoint y: 138, endPoint x: 609, endPoint y: 131, distance: 39.4
click at [571, 138] on button "Import" at bounding box center [577, 140] width 29 height 14
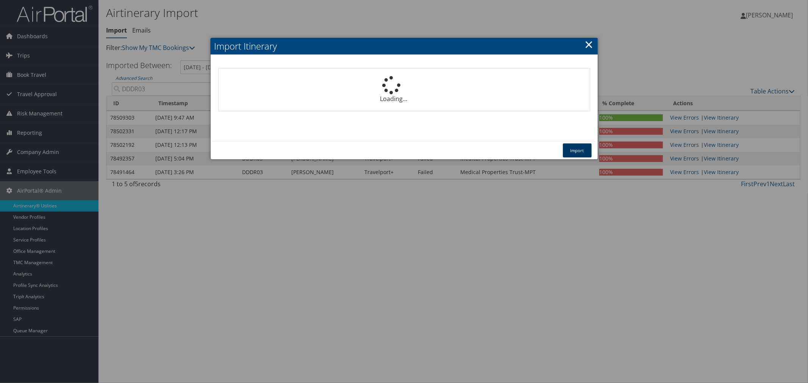
select select "1P"
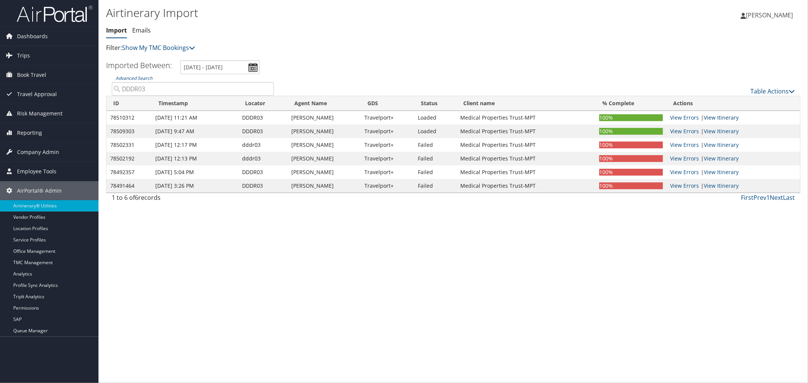
click at [728, 116] on link "View Itinerary" at bounding box center [721, 117] width 35 height 7
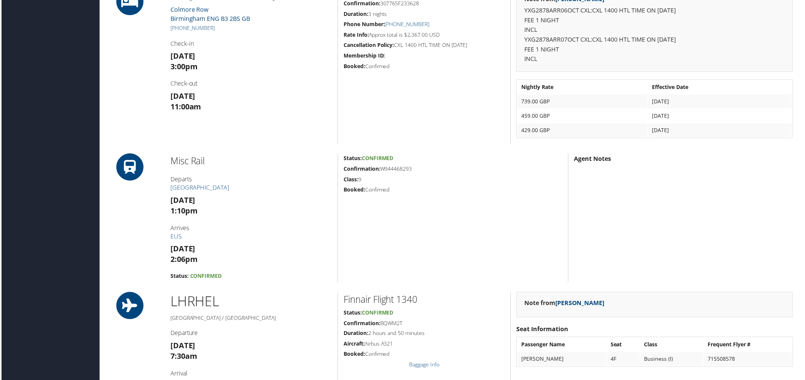
scroll to position [463, 0]
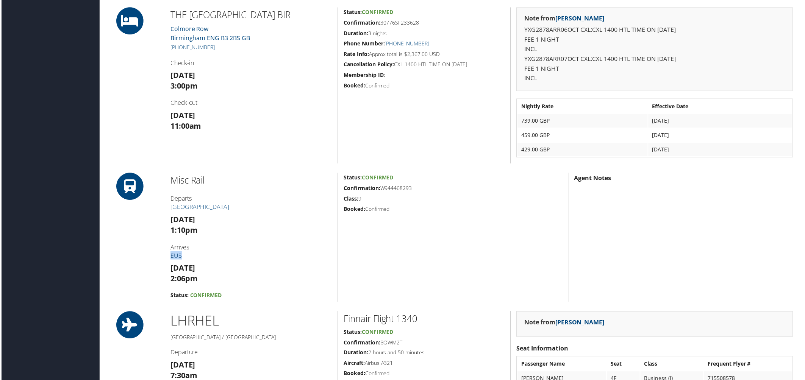
drag, startPoint x: 182, startPoint y: 256, endPoint x: 170, endPoint y: 257, distance: 11.4
click at [170, 257] on h4 "Arrives EUS" at bounding box center [251, 252] width 162 height 17
copy link "EUS"
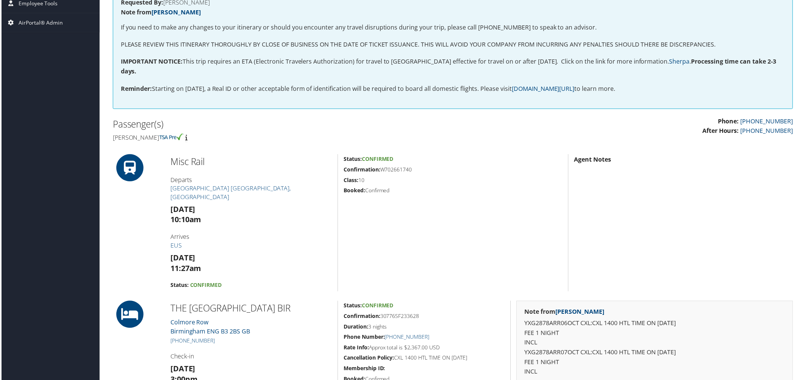
scroll to position [210, 0]
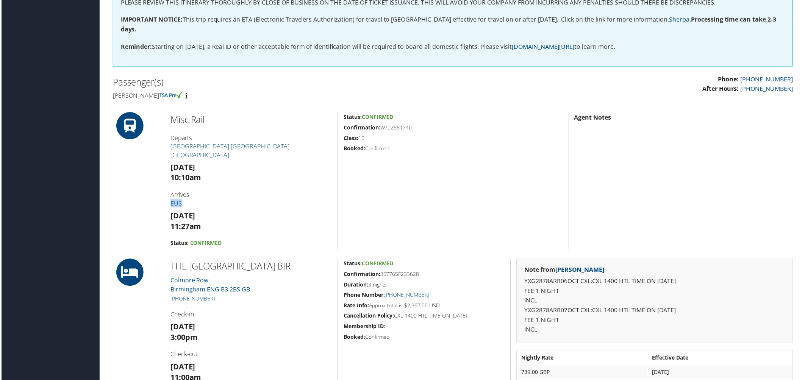
drag, startPoint x: 182, startPoint y: 205, endPoint x: 169, endPoint y: 204, distance: 12.9
click at [170, 204] on h4 "Arrives EUS" at bounding box center [251, 200] width 162 height 17
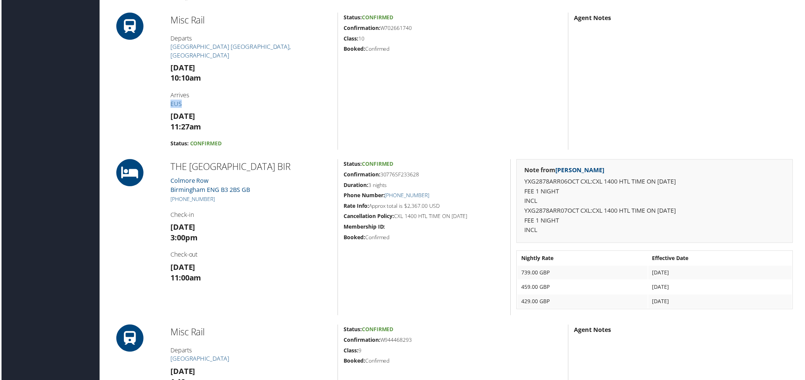
scroll to position [294, 0]
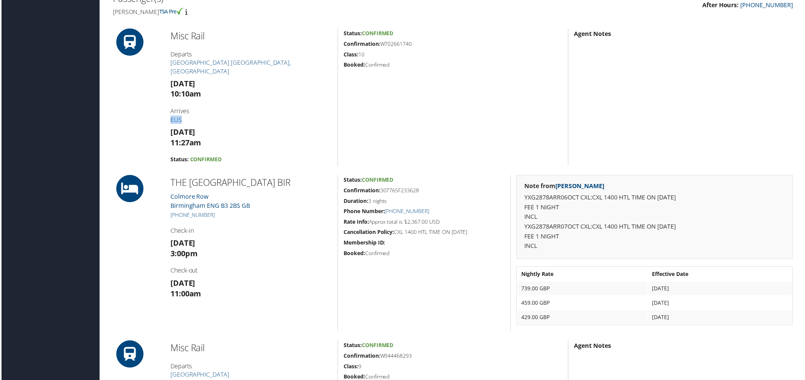
click at [184, 120] on h4 "Arrives EUS" at bounding box center [251, 116] width 162 height 17
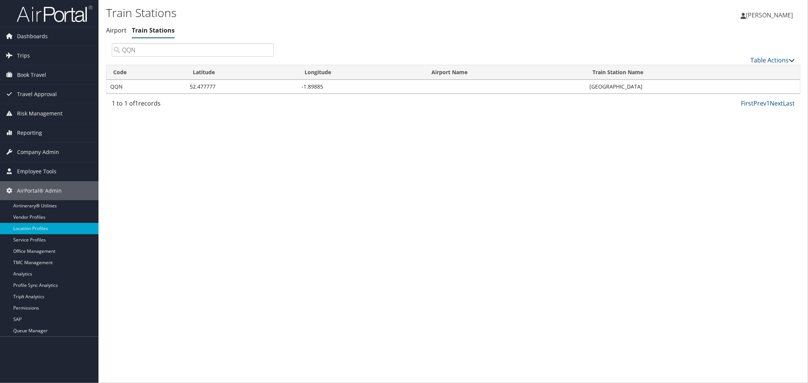
drag, startPoint x: 140, startPoint y: 52, endPoint x: 118, endPoint y: 52, distance: 22.0
click at [118, 52] on input "QQN" at bounding box center [193, 50] width 162 height 14
type input "EUS"
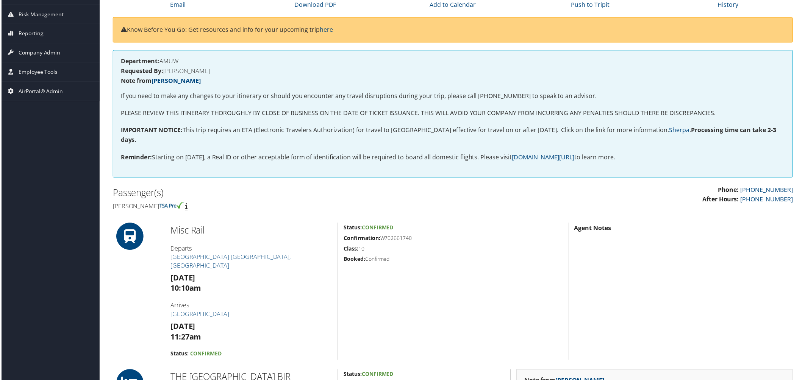
scroll to position [84, 0]
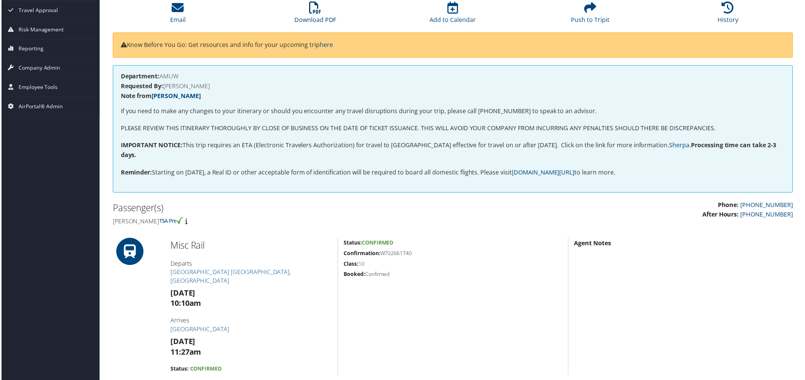
click at [300, 19] on link "Download PDF" at bounding box center [315, 15] width 42 height 18
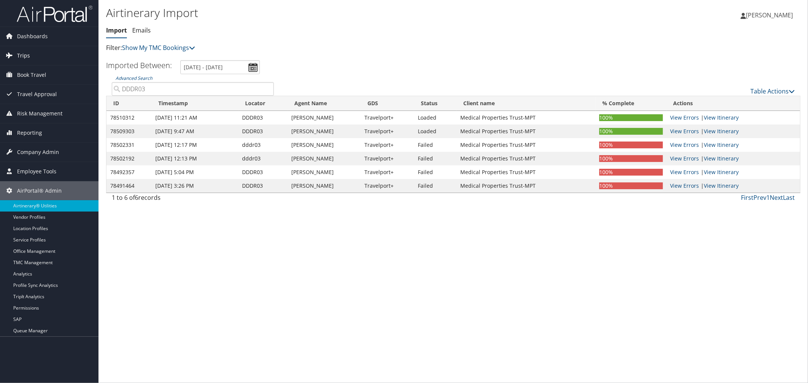
click at [27, 58] on span "Trips" at bounding box center [23, 55] width 13 height 19
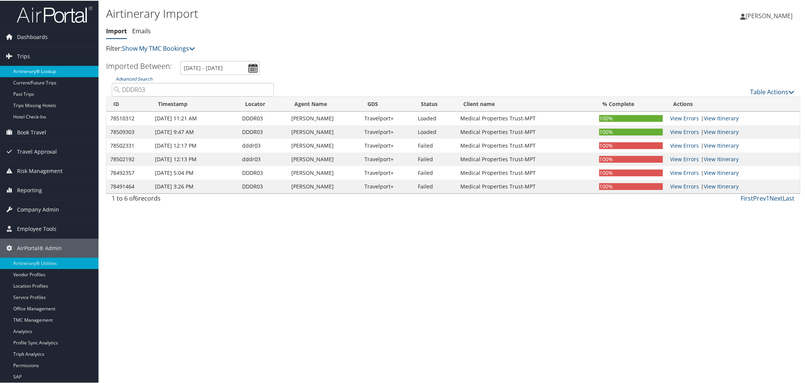
drag, startPoint x: 28, startPoint y: 73, endPoint x: 33, endPoint y: 75, distance: 5.5
click at [29, 73] on link "Airtinerary® Lookup" at bounding box center [49, 70] width 98 height 11
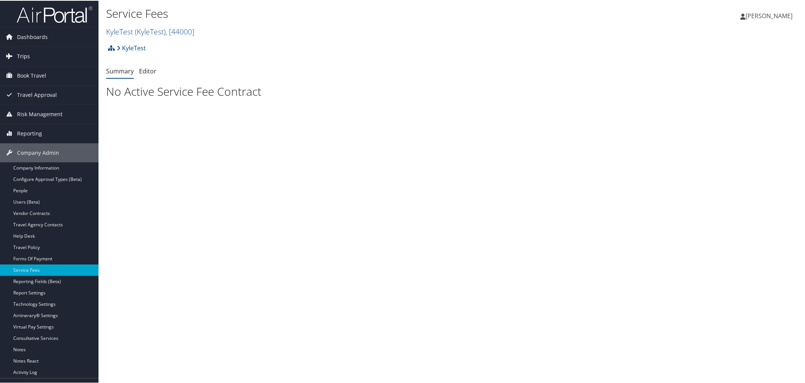
click at [28, 54] on span "Trips" at bounding box center [23, 55] width 13 height 19
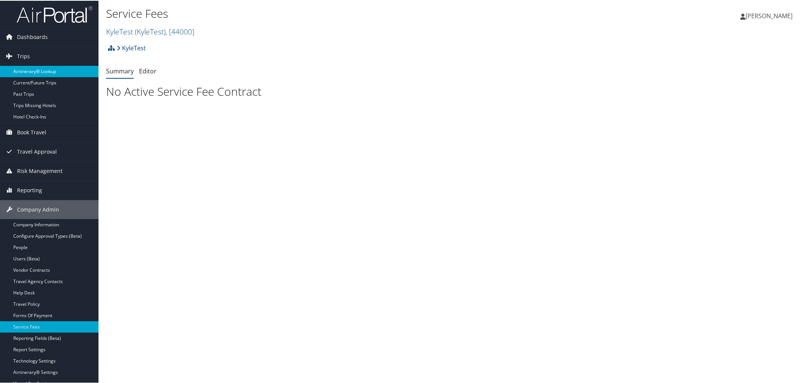
click at [37, 72] on link "Airtinerary® Lookup" at bounding box center [49, 70] width 98 height 11
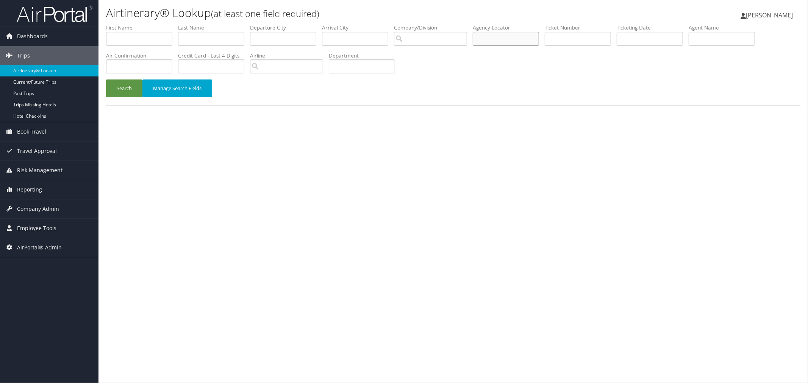
click at [531, 39] on input "text" at bounding box center [506, 39] width 66 height 14
paste input "CM06VF"
type input "CM06VF"
click at [131, 89] on button "Search" at bounding box center [124, 89] width 36 height 18
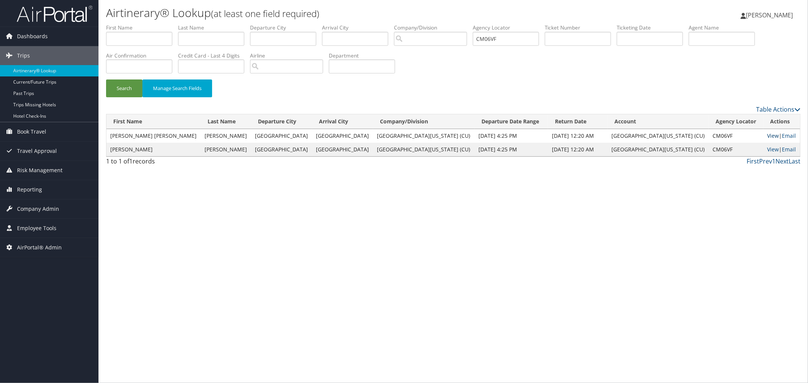
click at [767, 133] on link "View" at bounding box center [773, 135] width 12 height 7
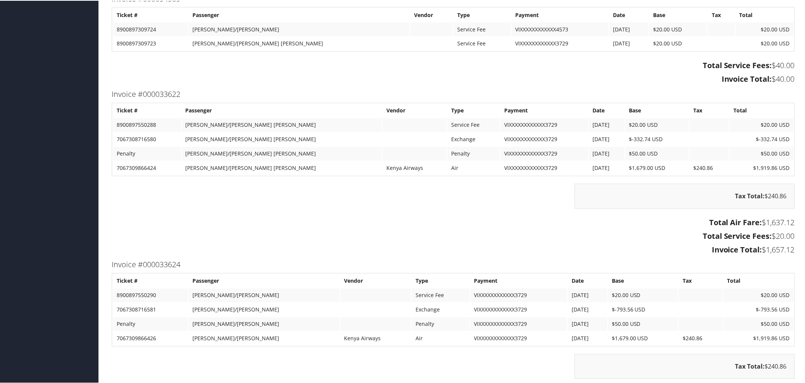
scroll to position [673, 0]
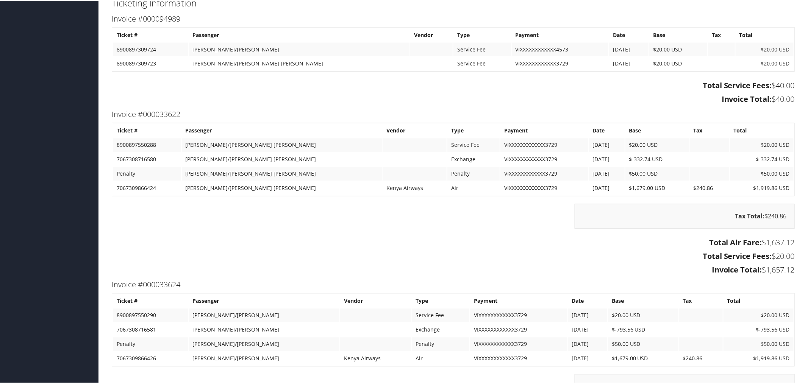
click at [278, 251] on h3 "Total Service Fees: $20.00" at bounding box center [453, 256] width 683 height 11
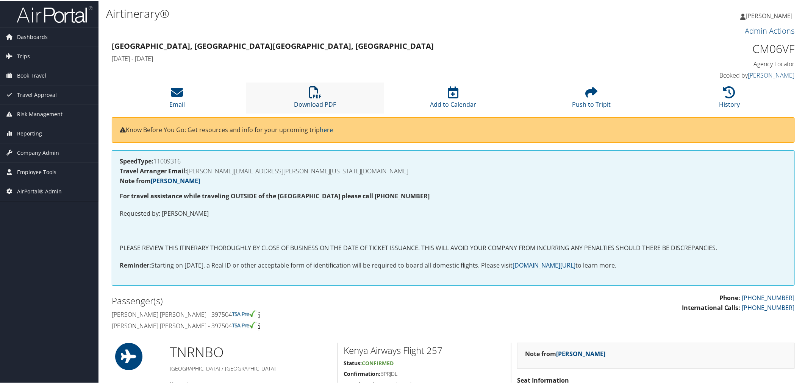
click at [315, 97] on icon at bounding box center [315, 92] width 12 height 12
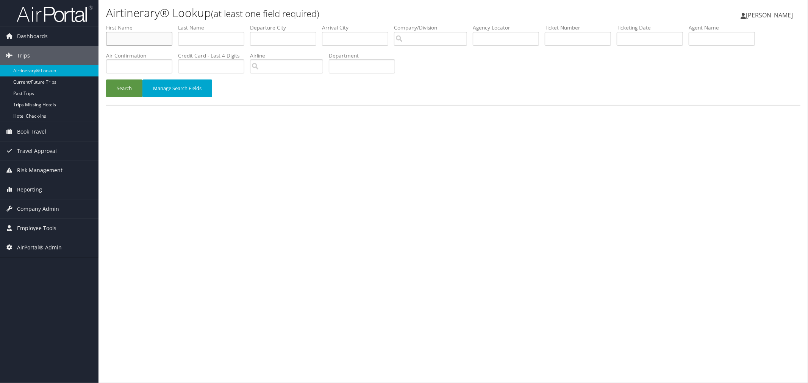
click at [162, 37] on input "text" at bounding box center [139, 39] width 66 height 14
type input "josh"
click at [207, 40] on input "text" at bounding box center [211, 39] width 66 height 14
type input "cameron"
click at [106, 80] on button "Search" at bounding box center [124, 89] width 36 height 18
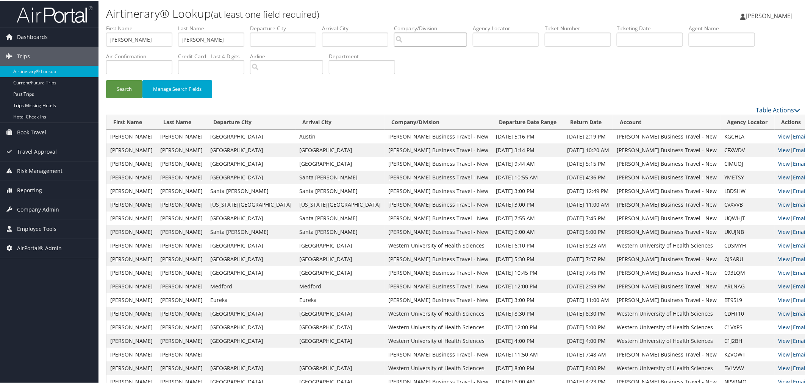
click at [436, 43] on input "search" at bounding box center [430, 39] width 73 height 14
drag, startPoint x: 433, startPoint y: 52, endPoint x: 440, endPoint y: 45, distance: 10.2
click at [434, 48] on div "Christopherson Business Travel - New (C10001) Account" at bounding box center [484, 56] width 145 height 19
type input "Christopherson Business Travel - New"
click at [124, 81] on button "Search" at bounding box center [124, 89] width 36 height 18
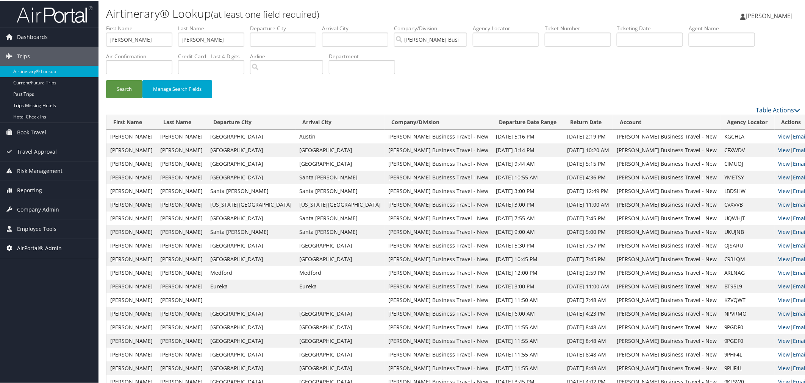
click at [49, 248] on span "AirPortal® Admin" at bounding box center [39, 247] width 45 height 19
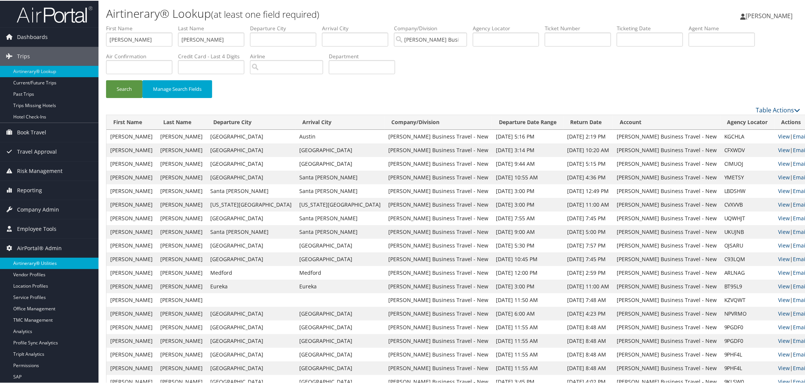
click at [44, 260] on link "Airtinerary® Utilities" at bounding box center [49, 262] width 98 height 11
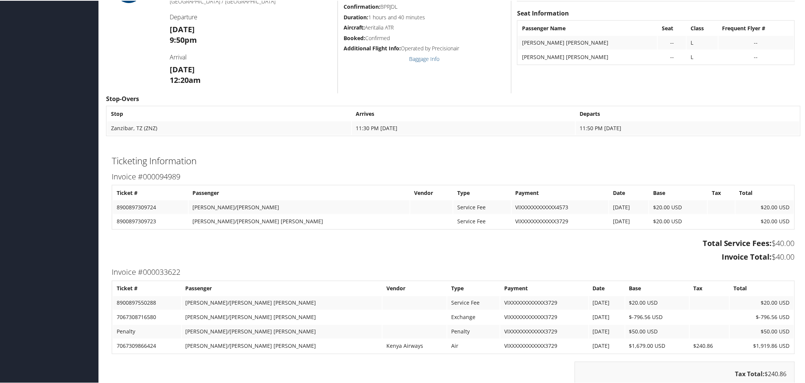
scroll to position [673, 0]
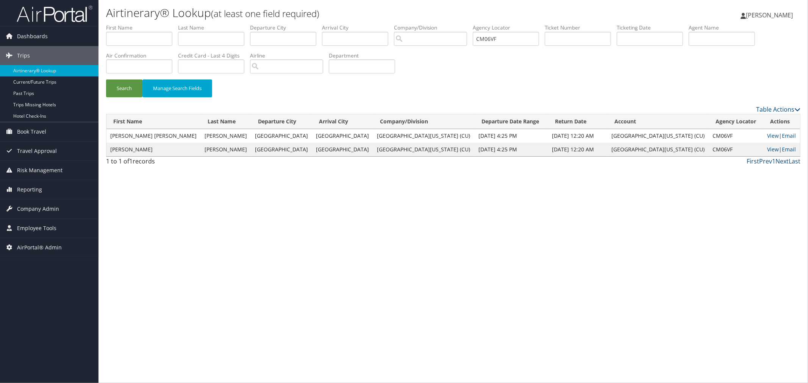
click at [274, 93] on div "Search Manage Search Fields" at bounding box center [453, 92] width 706 height 25
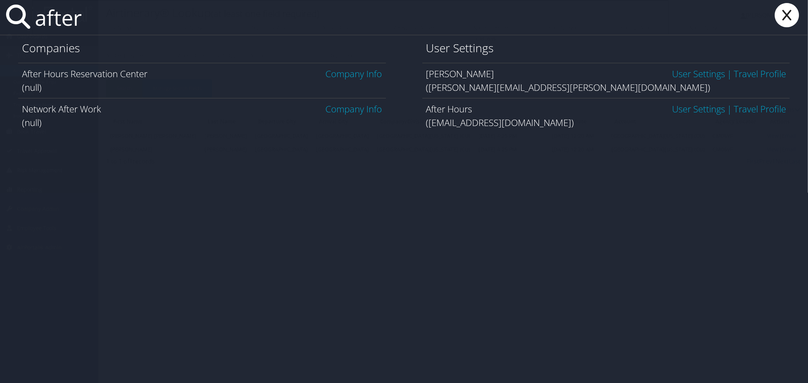
type input "after"
click at [699, 107] on link "User Settings" at bounding box center [698, 109] width 53 height 13
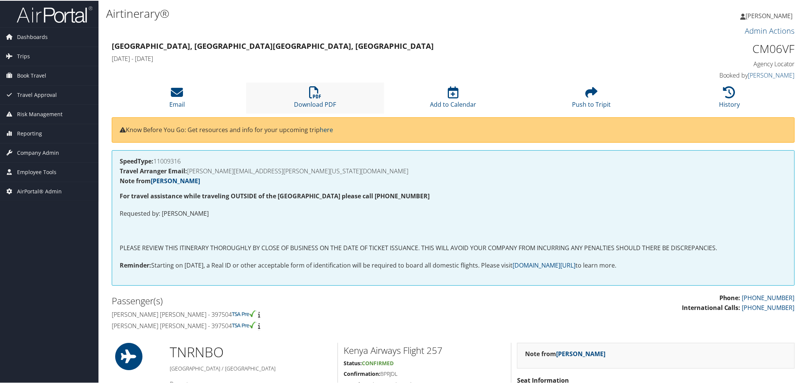
click at [329, 92] on li "Download PDF" at bounding box center [315, 97] width 138 height 31
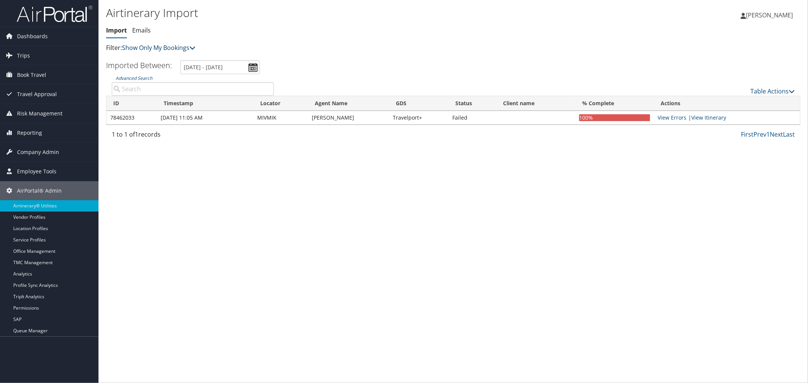
click at [162, 45] on link "Show Only My Bookings" at bounding box center [158, 48] width 73 height 8
click at [157, 55] on link "Show My TMC Bookings" at bounding box center [174, 59] width 100 height 13
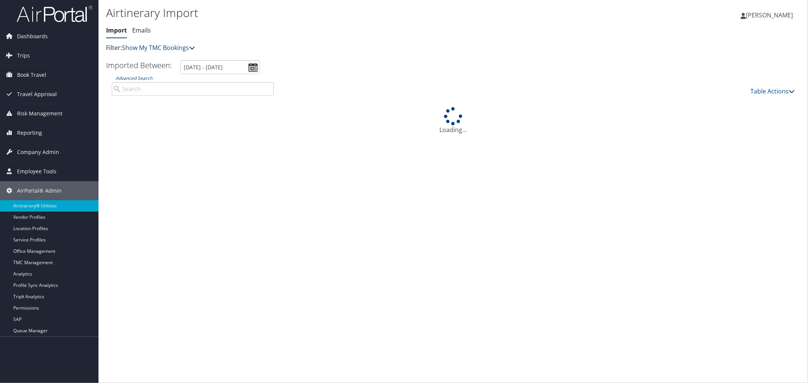
click at [155, 90] on input "Advanced Search" at bounding box center [193, 89] width 162 height 14
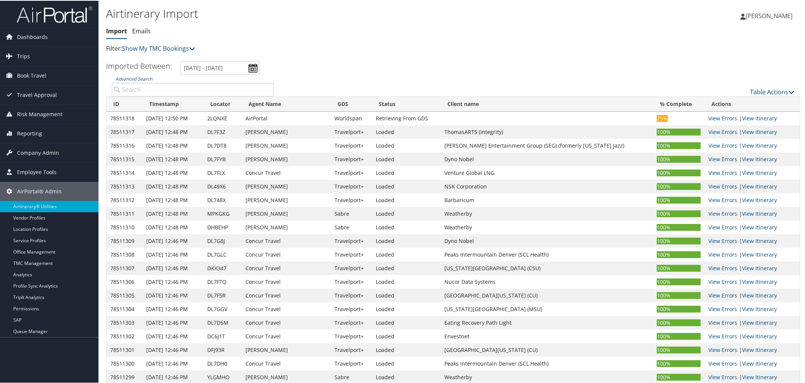
paste input "DK2ZT2"
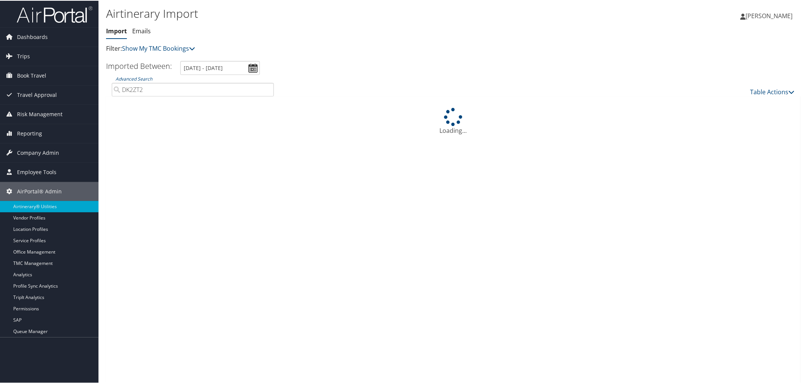
type input "DK2ZT2"
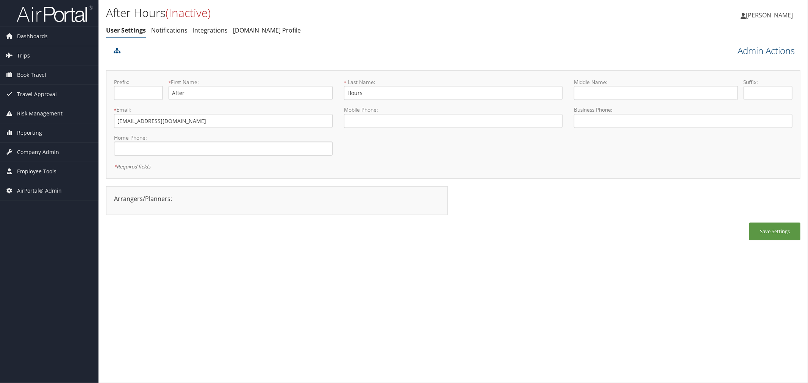
click at [760, 47] on link "Admin Actions" at bounding box center [766, 50] width 57 height 13
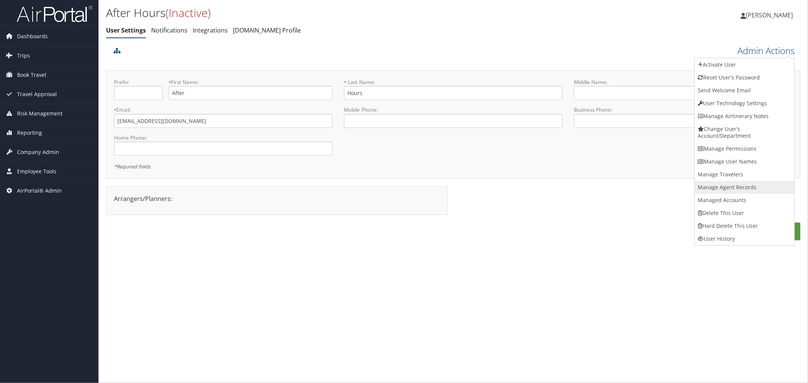
click at [722, 184] on link "Manage Agent Records" at bounding box center [745, 187] width 100 height 13
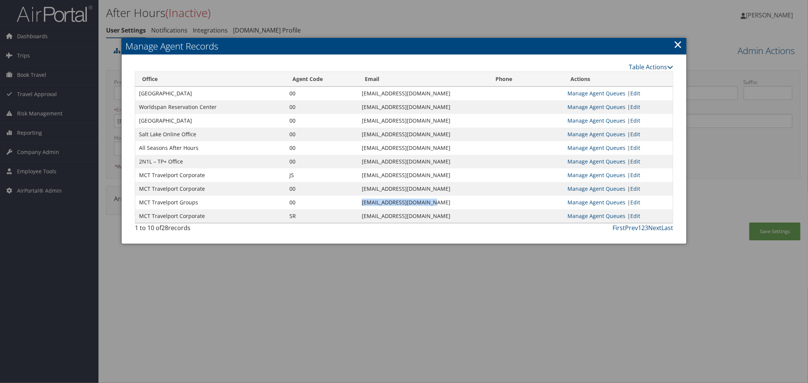
drag, startPoint x: 378, startPoint y: 201, endPoint x: 309, endPoint y: 204, distance: 69.4
click at [358, 204] on td "info@motorcitytravel.com" at bounding box center [423, 203] width 131 height 14
copy td "info@motorcitytravel.com"
click at [648, 66] on link "Table Actions" at bounding box center [651, 67] width 44 height 8
click at [607, 79] on link "New Record" at bounding box center [623, 78] width 100 height 13
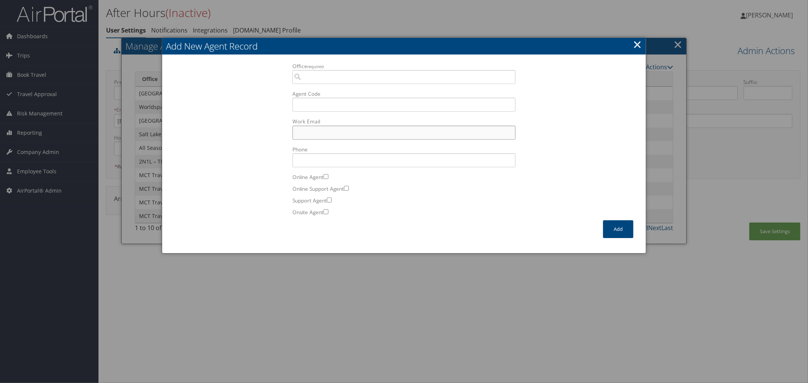
click at [341, 130] on input "Work Email Incorrect format for email." at bounding box center [403, 133] width 223 height 14
paste input "info@motorcitytravel.com"
type input "info@motorcitytravel.com"
click at [310, 106] on input "Agent Code" at bounding box center [403, 105] width 223 height 14
type input "JX"
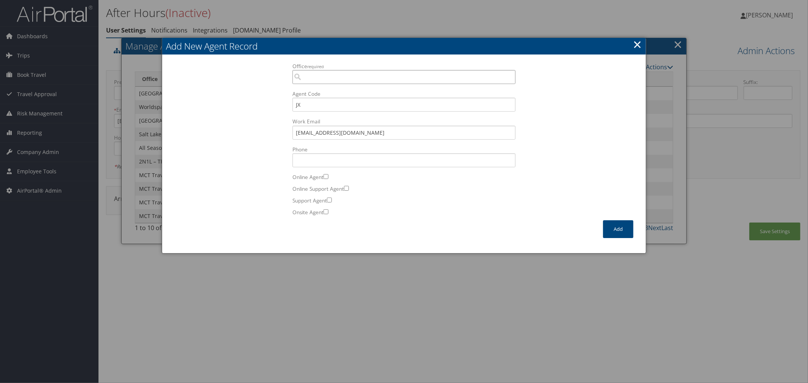
click at [356, 77] on input "Office required" at bounding box center [403, 77] width 223 height 14
click at [384, 91] on div "1I9Z MCT Travelport Corporate" at bounding box center [404, 92] width 220 height 8
type input "1I9Z MCT Travelport Corporate"
click at [608, 222] on button "Add" at bounding box center [618, 229] width 30 height 18
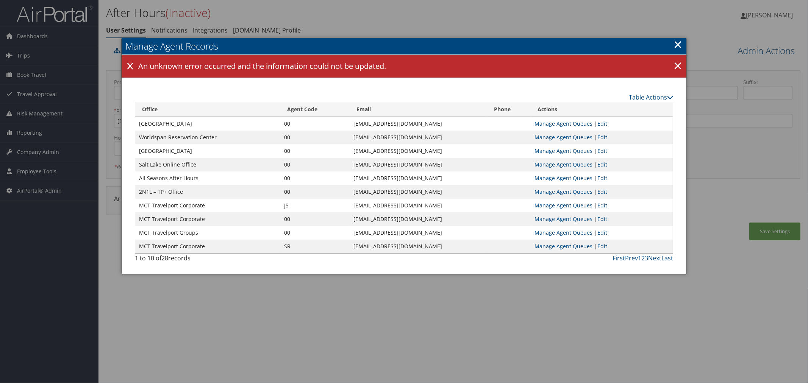
click at [677, 46] on link "×" at bounding box center [678, 44] width 9 height 15
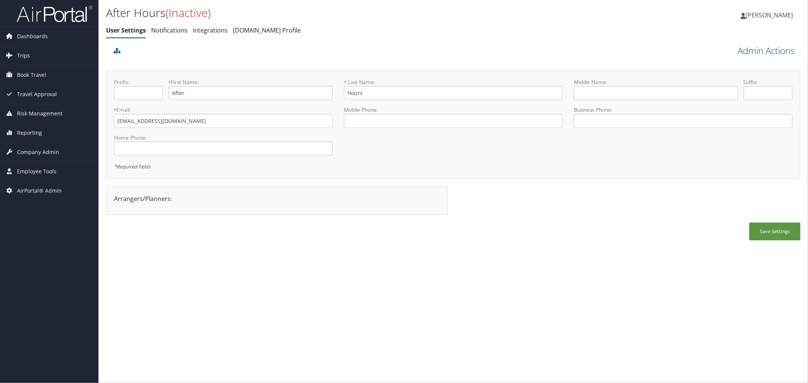
click at [20, 55] on span "Trips" at bounding box center [23, 55] width 13 height 19
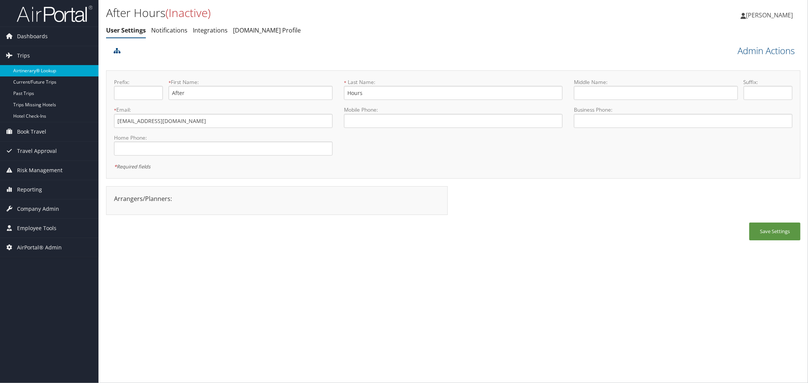
click at [28, 69] on link "Airtinerary® Lookup" at bounding box center [49, 70] width 98 height 11
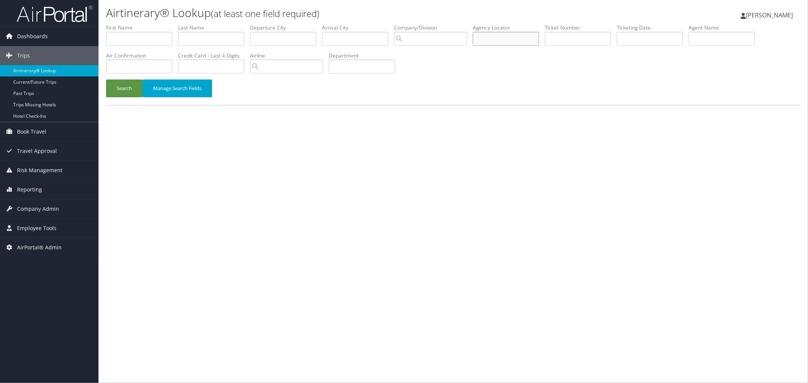
click at [501, 43] on input "text" at bounding box center [506, 39] width 66 height 14
paste input "DCMY1M"
type input "DCMY1M"
click at [130, 85] on button "Search" at bounding box center [124, 89] width 36 height 18
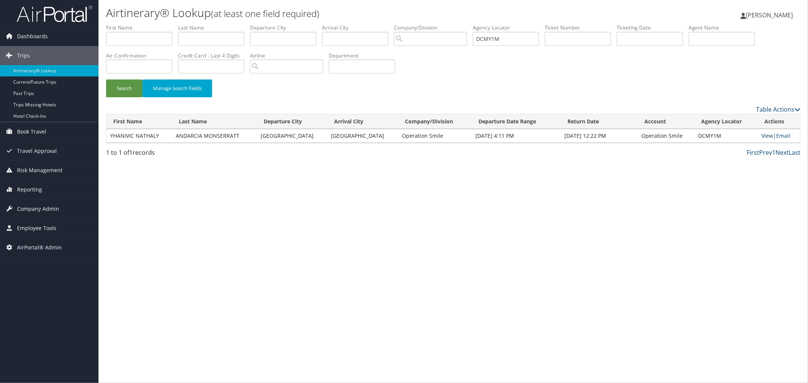
click at [761, 135] on link "View" at bounding box center [767, 135] width 12 height 7
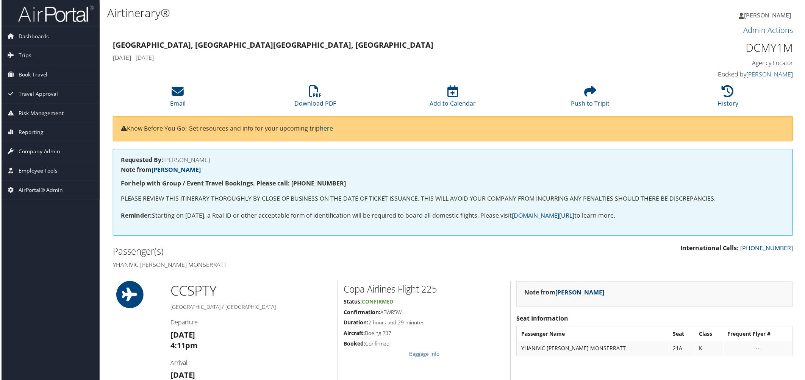
click at [740, 33] on h3 "Admin Actions" at bounding box center [453, 30] width 683 height 11
click at [745, 32] on link "Admin Actions" at bounding box center [770, 30] width 50 height 10
click at [743, 39] on link "Repair Airtinerary®" at bounding box center [761, 42] width 61 height 13
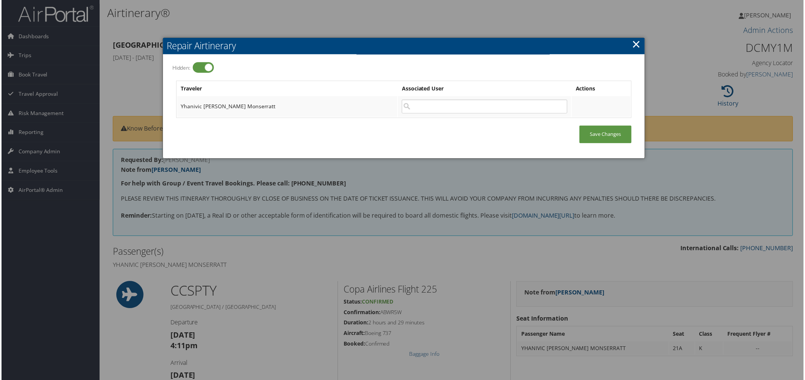
click at [546, 19] on div at bounding box center [404, 191] width 808 height 383
